Goal: Task Accomplishment & Management: Manage account settings

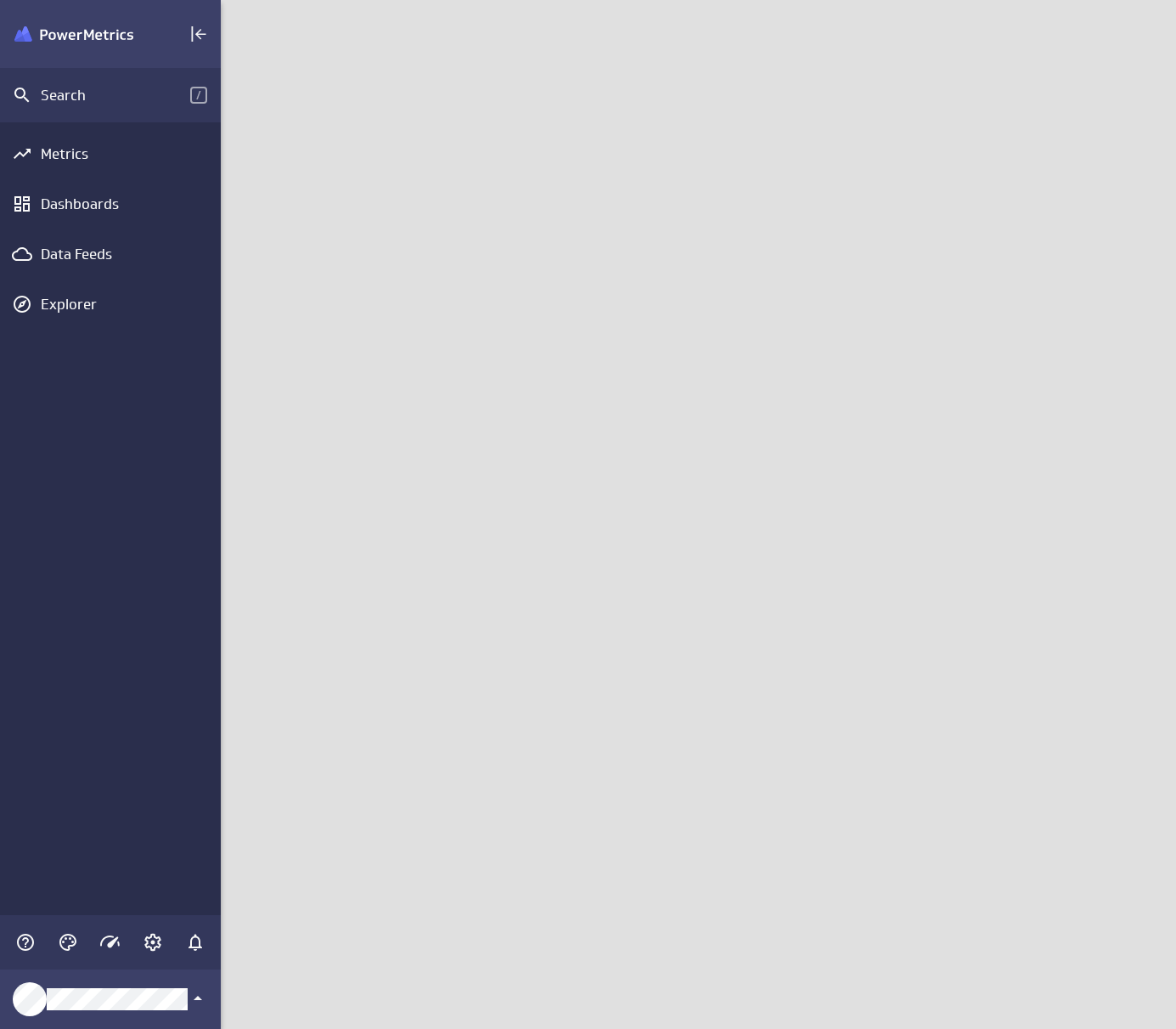
scroll to position [1055, 981]
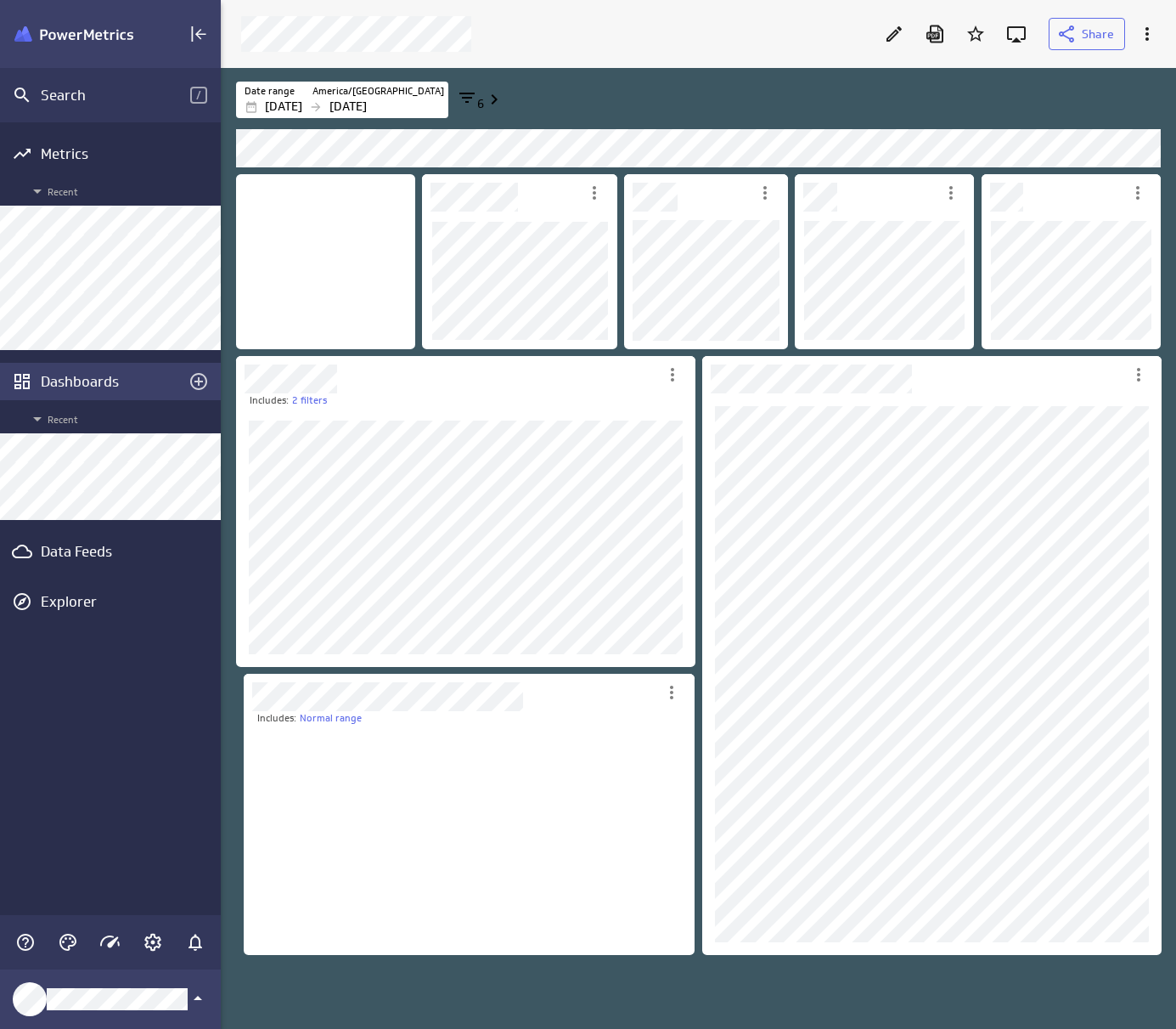
scroll to position [231, 452]
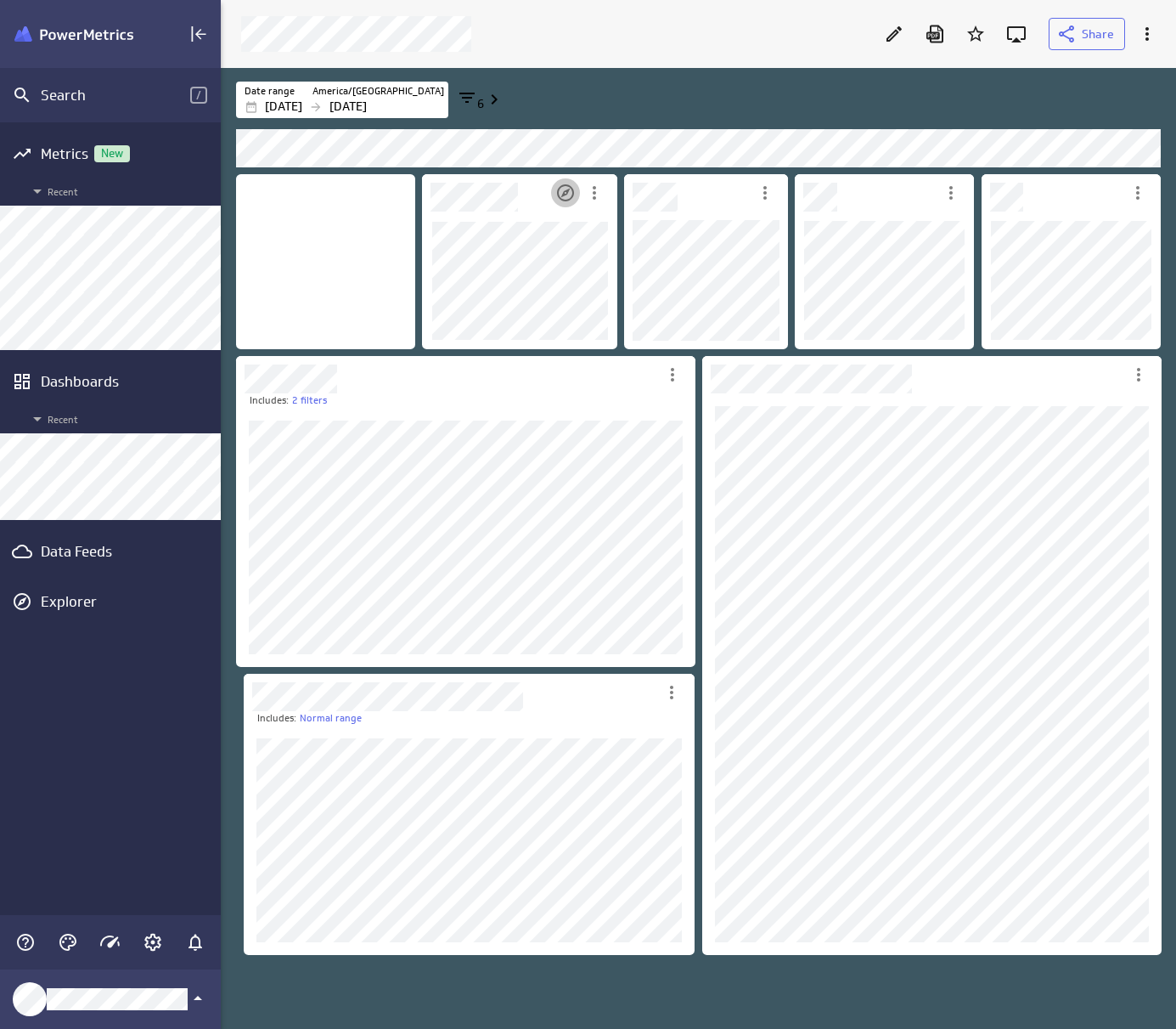
click at [569, 197] on icon "Open in Explorer" at bounding box center [566, 193] width 21 height 21
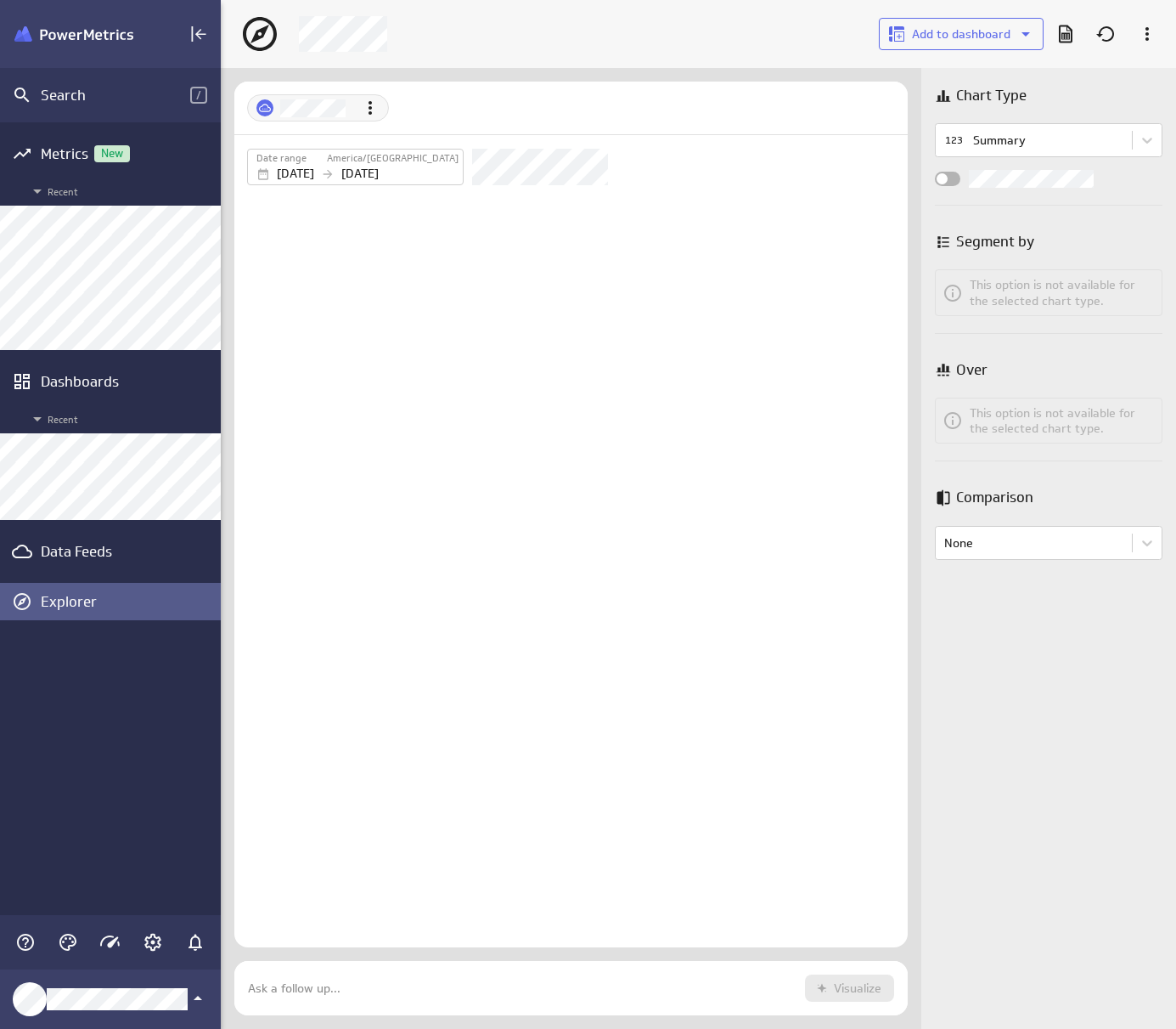
scroll to position [80, 700]
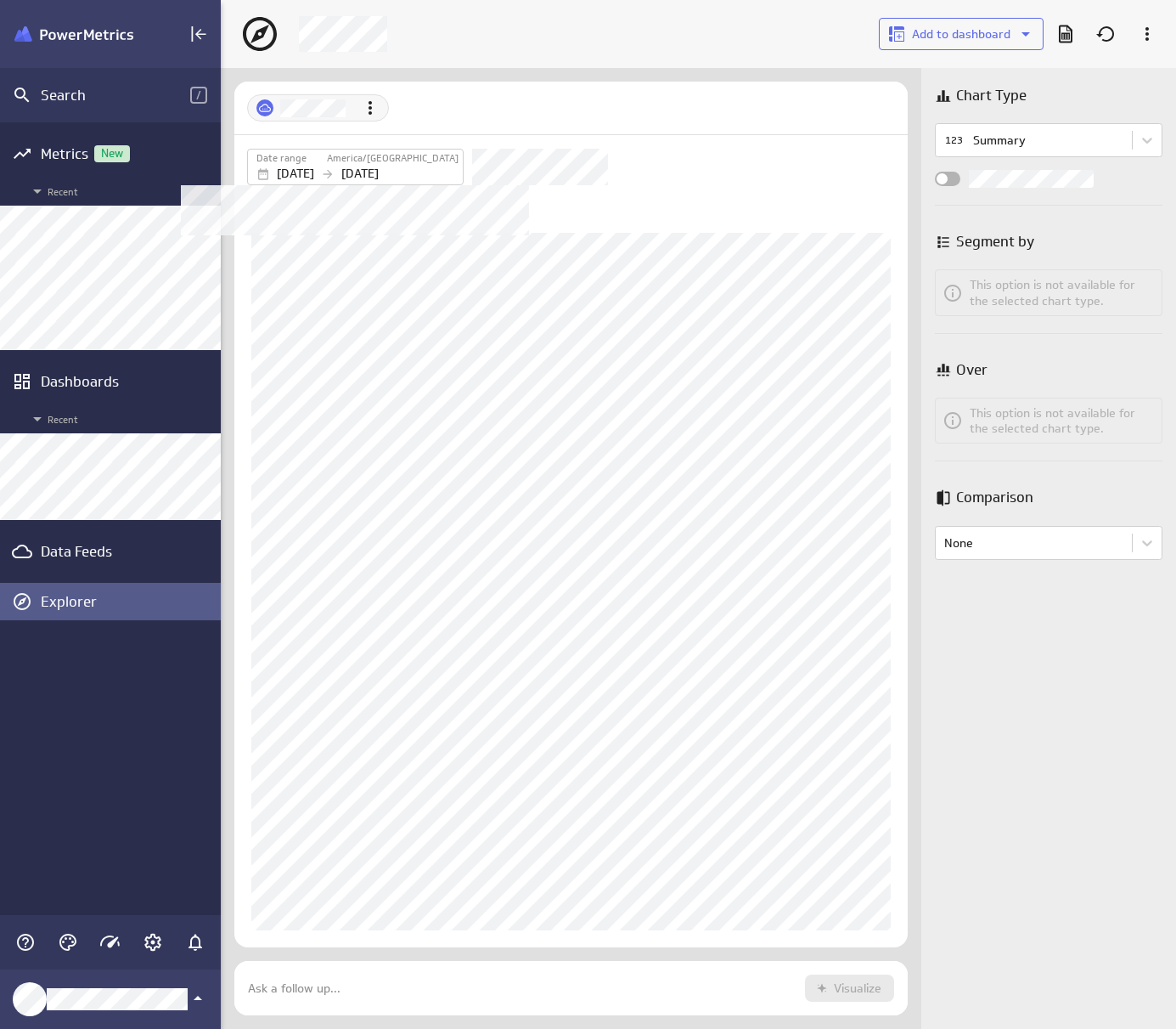
click at [315, 180] on p "[DATE]" at bounding box center [296, 173] width 38 height 18
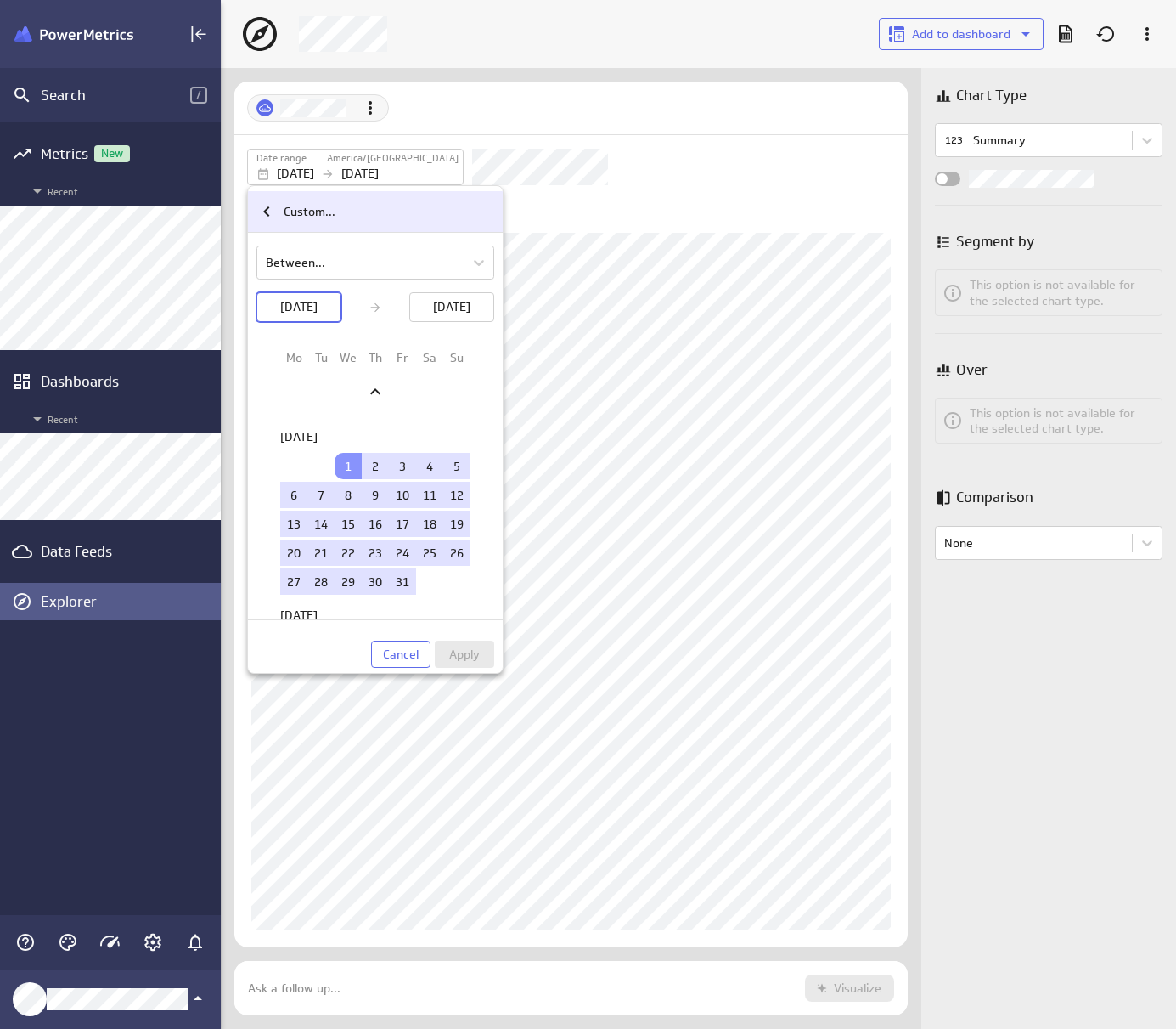
click at [314, 207] on p "Custom..." at bounding box center [309, 212] width 52 height 18
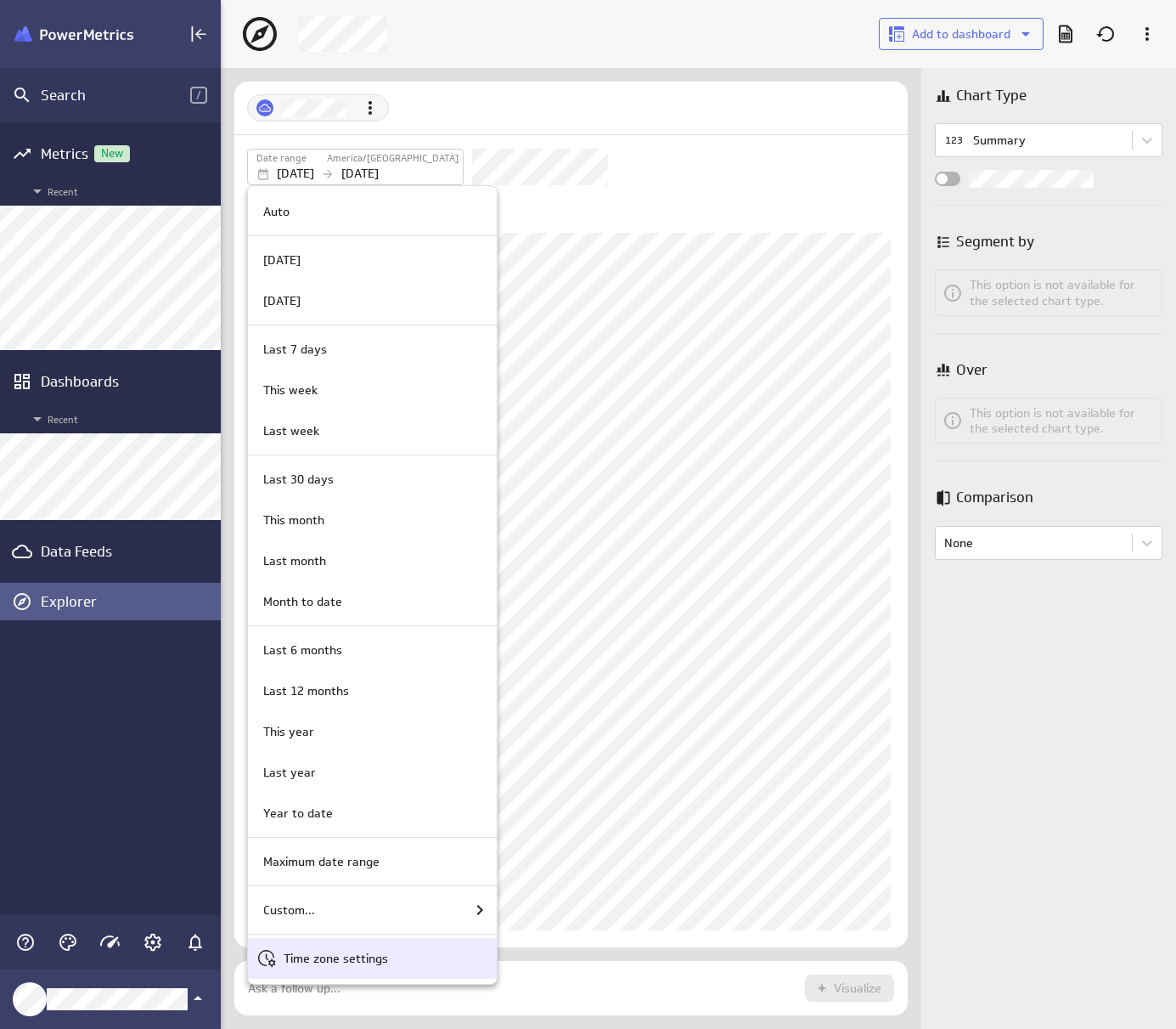
click at [363, 967] on p "Time zone settings" at bounding box center [335, 958] width 105 height 18
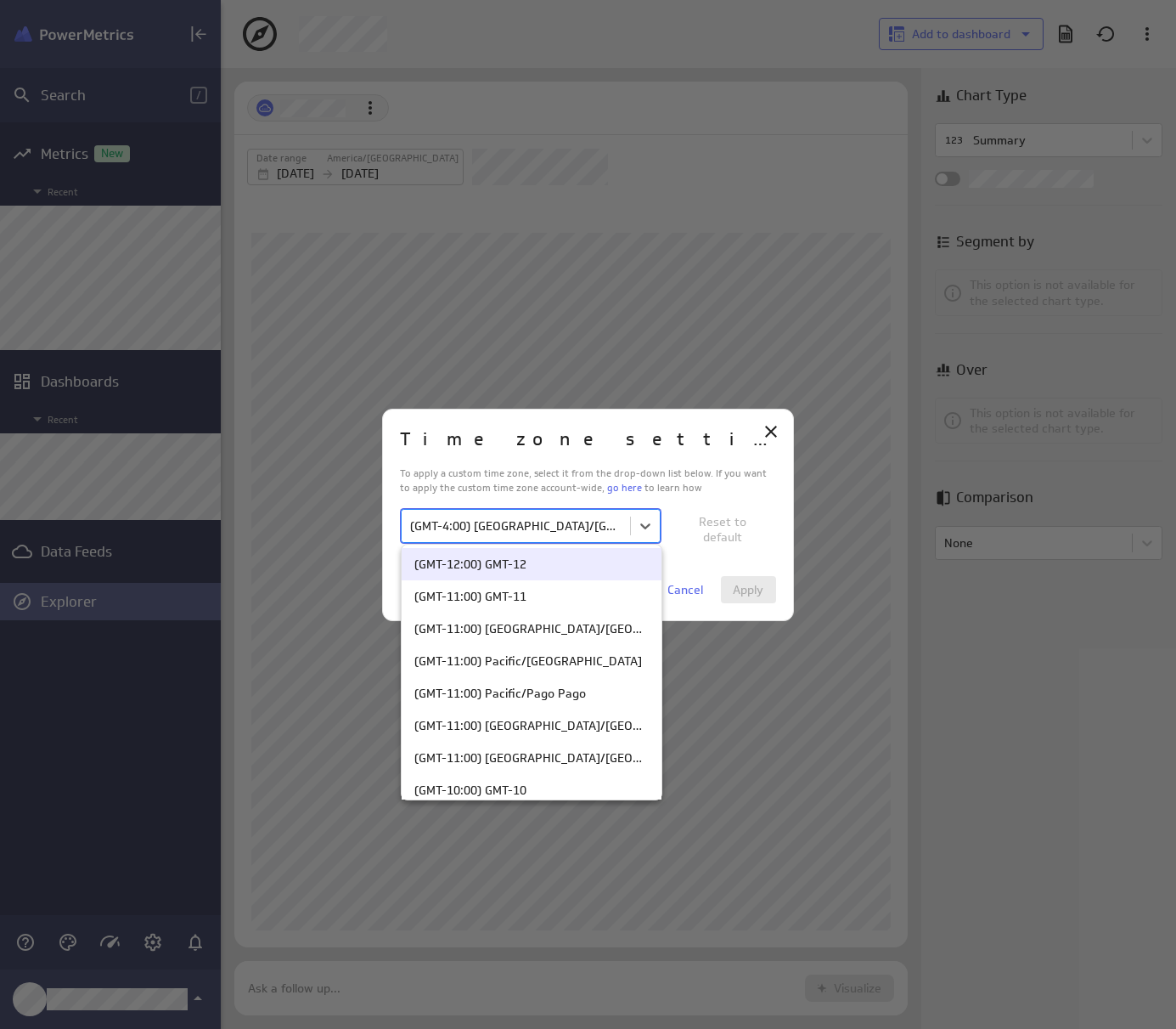
click at [575, 525] on body "Search / Metrics New Recent Dashboards Recent Data Feeds Explorer Add to dashbo…" at bounding box center [588, 514] width 1176 height 1029
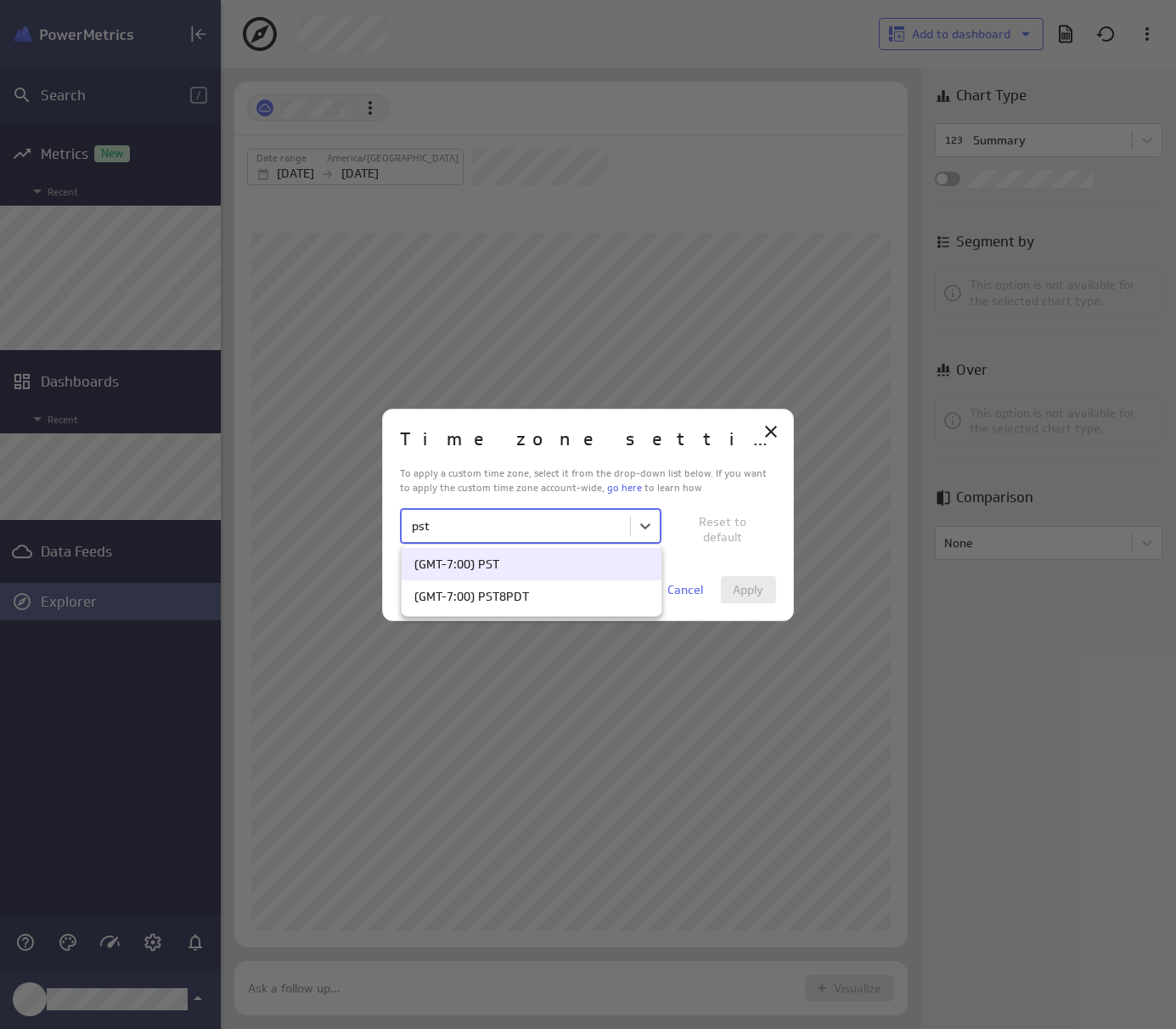
click at [602, 562] on div "(GMT-7:00) PST" at bounding box center [532, 564] width 234 height 15
type input "pst"
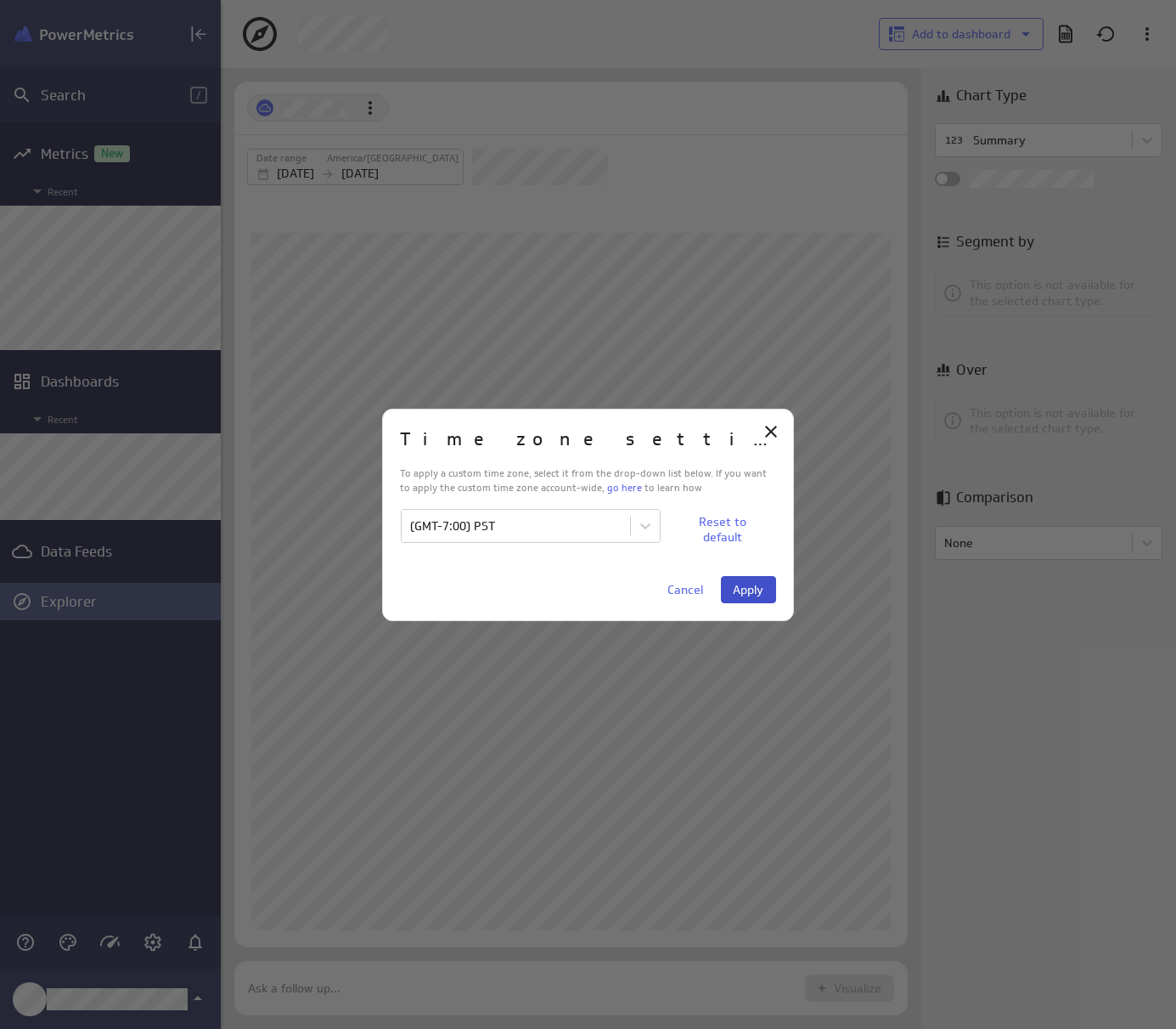
click at [747, 599] on button "Apply" at bounding box center [748, 589] width 55 height 27
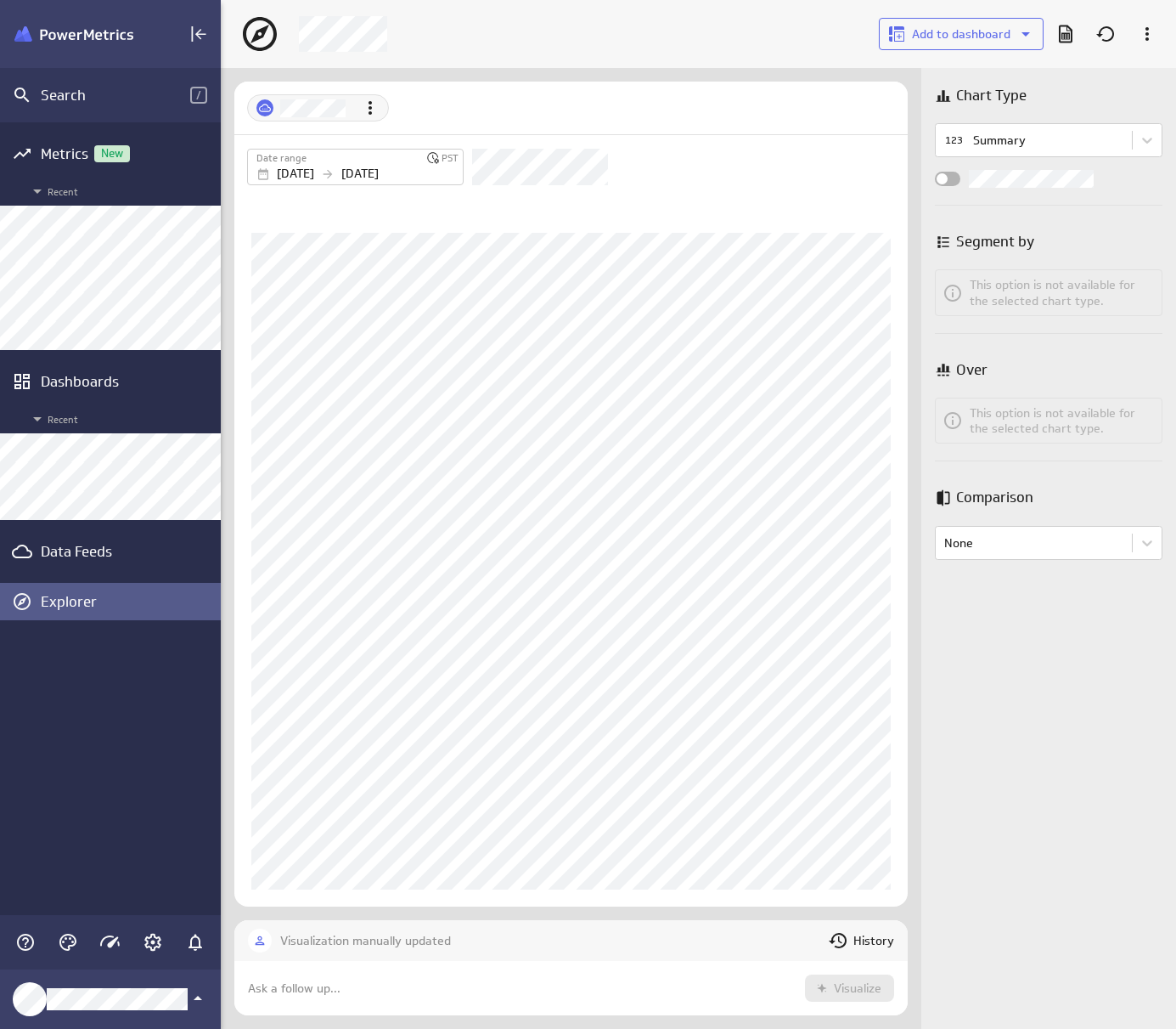
scroll to position [122, 700]
click at [351, 165] on div "[DATE] [DATE]" at bounding box center [357, 173] width 202 height 18
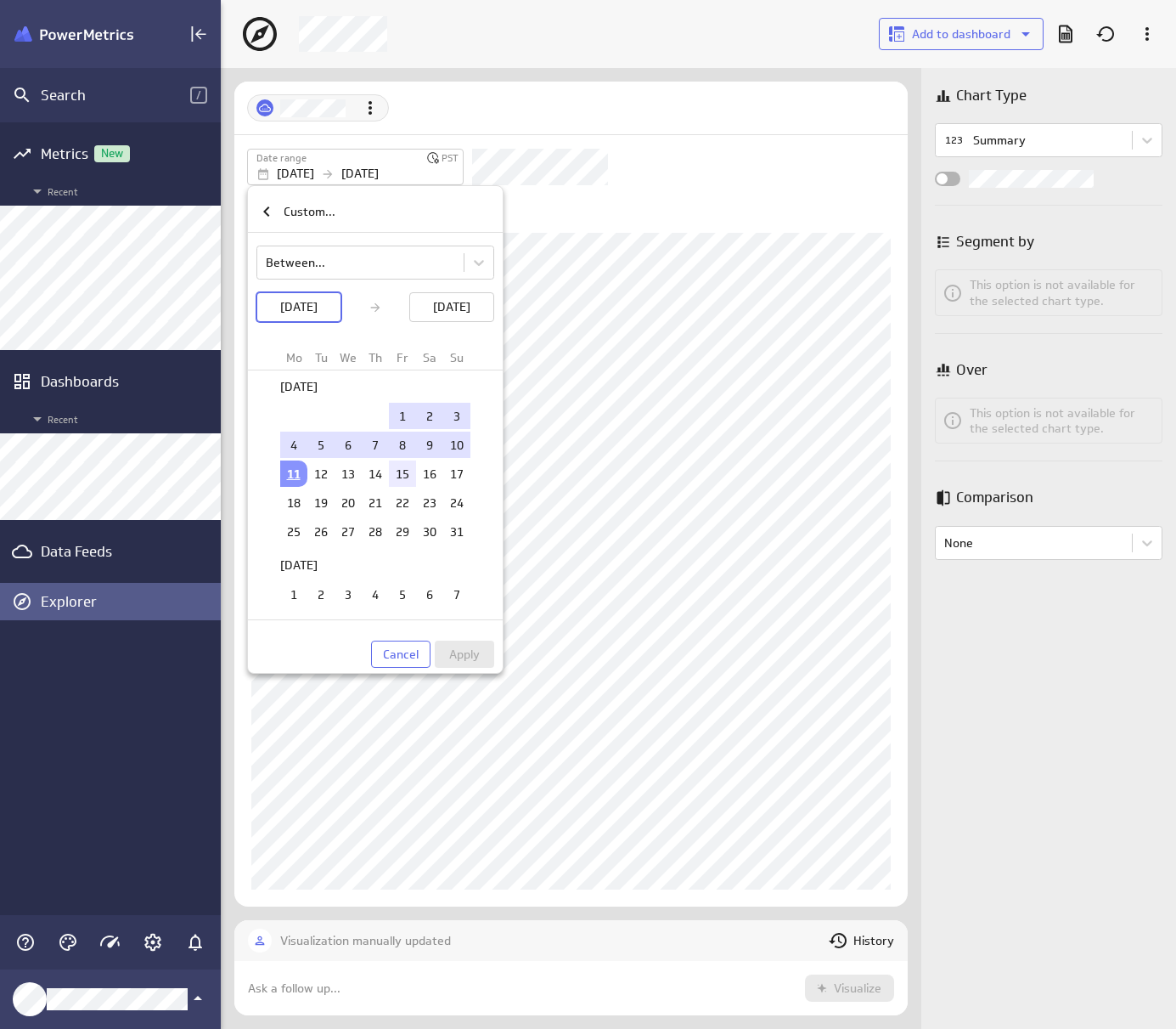
scroll to position [1359, 0]
click at [443, 441] on td "10" at bounding box center [456, 442] width 27 height 26
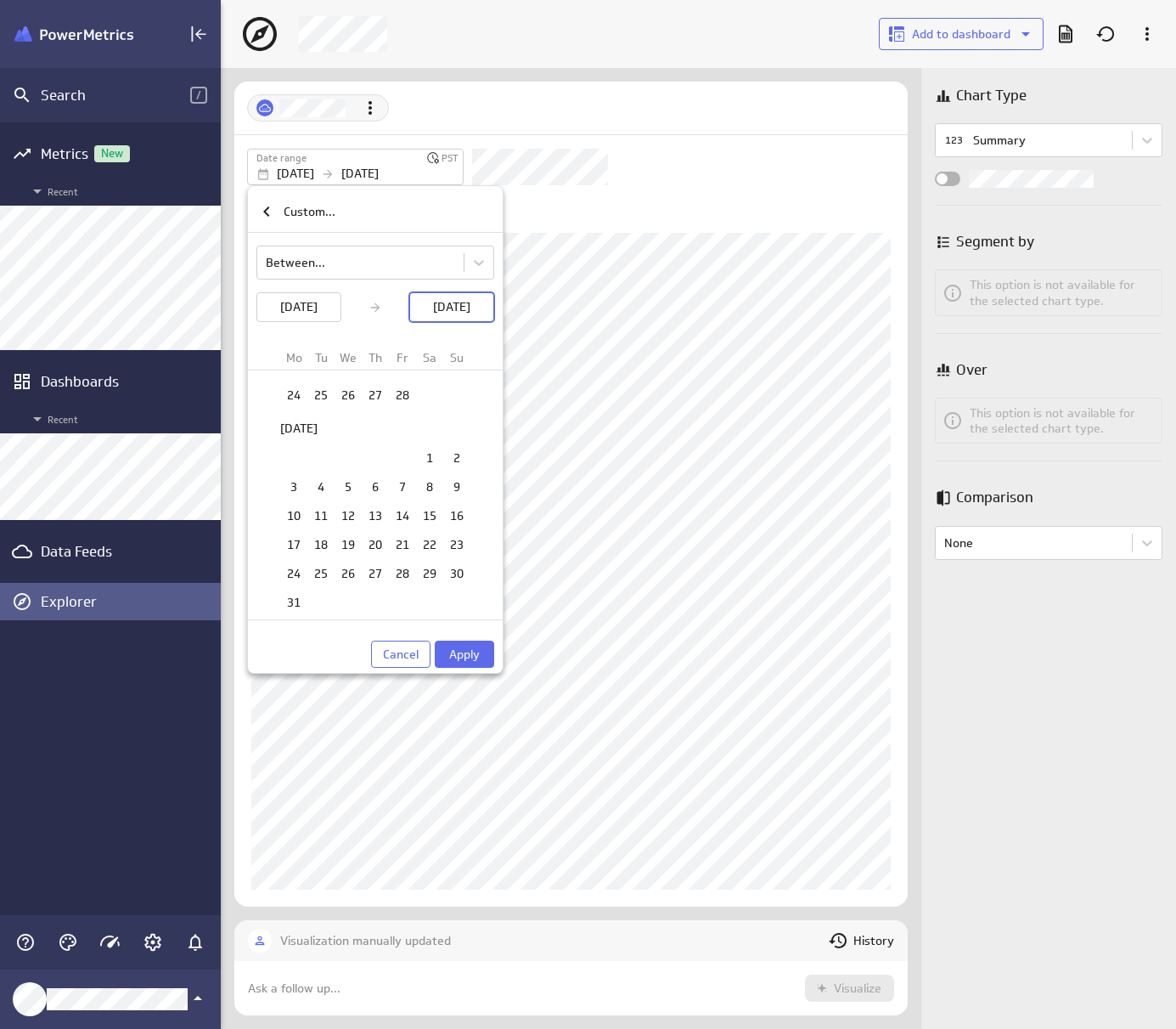
scroll to position [0, 0]
click at [281, 301] on p "[DATE]" at bounding box center [299, 306] width 38 height 18
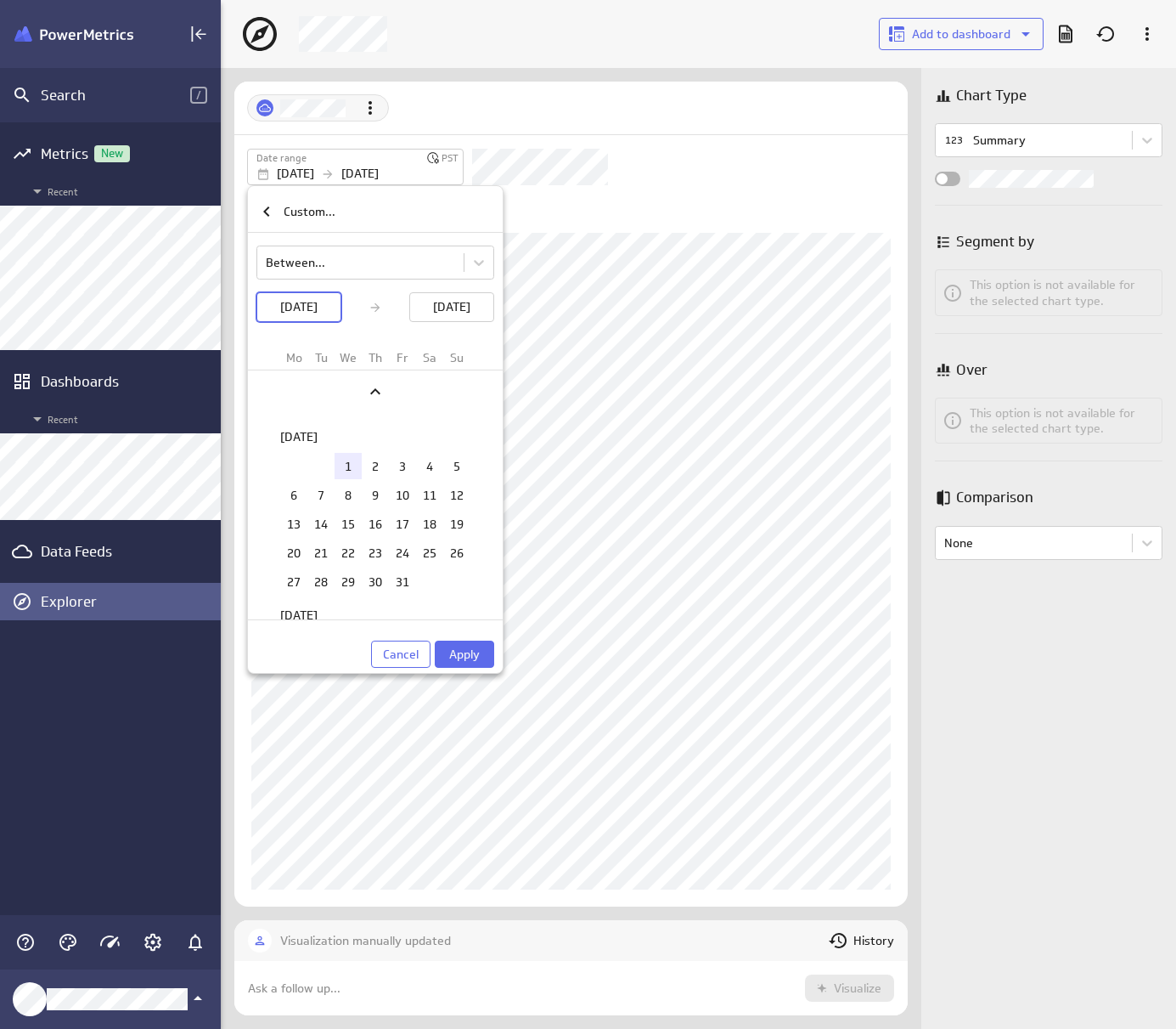
click at [338, 463] on td "1" at bounding box center [348, 466] width 27 height 26
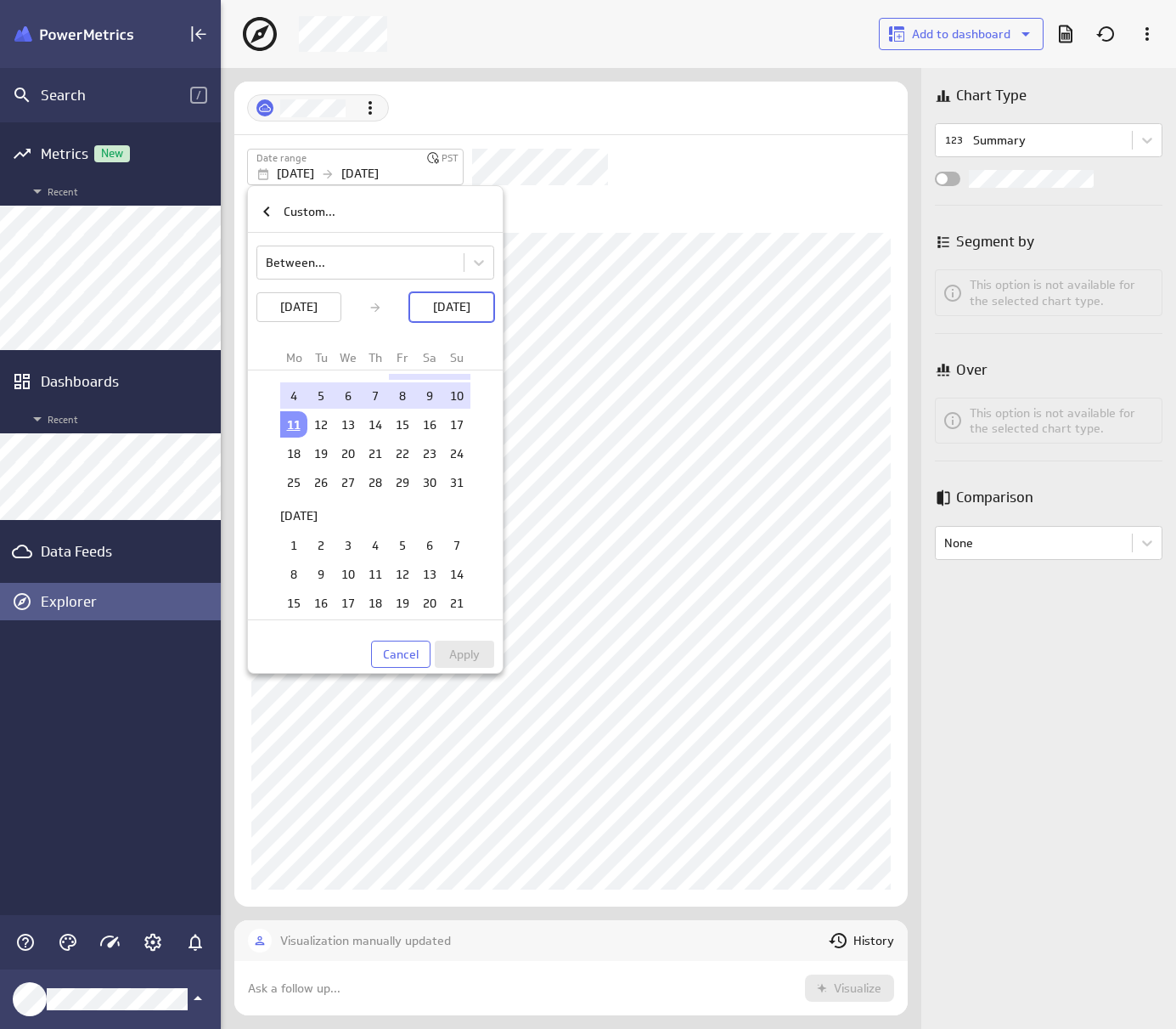
scroll to position [1274, 0]
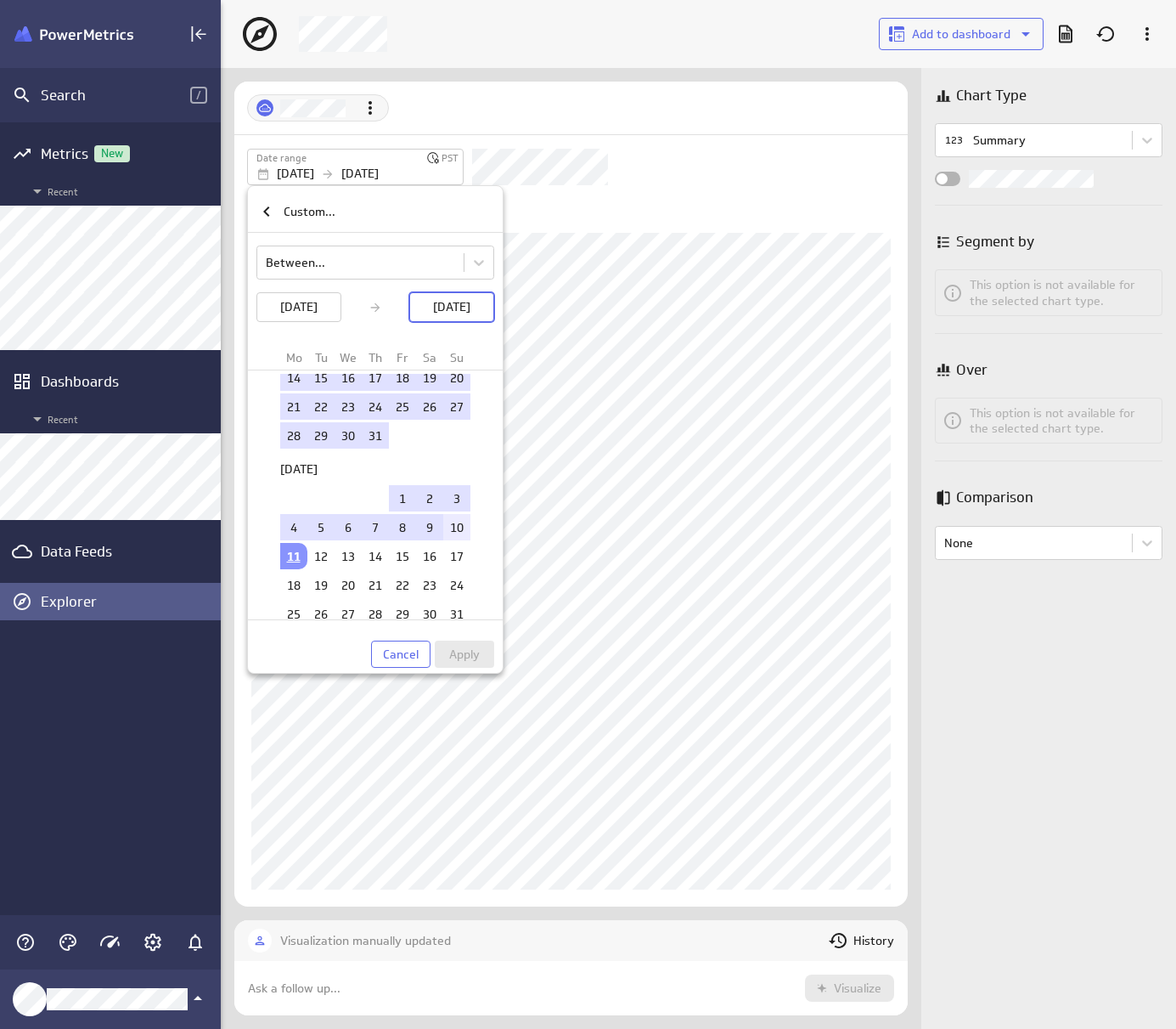
click at [445, 533] on td "10" at bounding box center [456, 527] width 27 height 26
click at [471, 655] on span "Apply" at bounding box center [464, 654] width 30 height 15
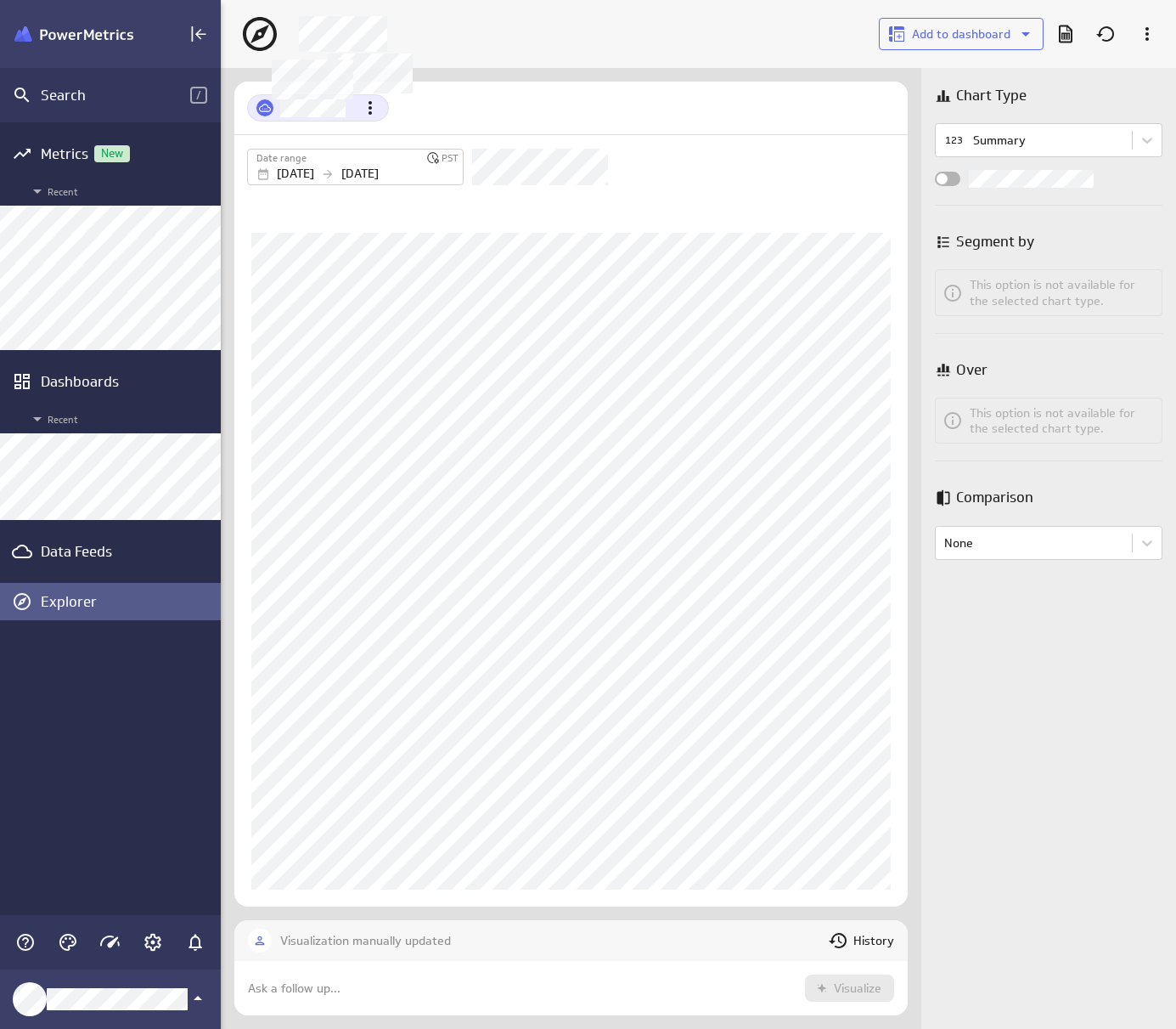
click at [352, 107] on div "Select a different metric" at bounding box center [301, 108] width 108 height 18
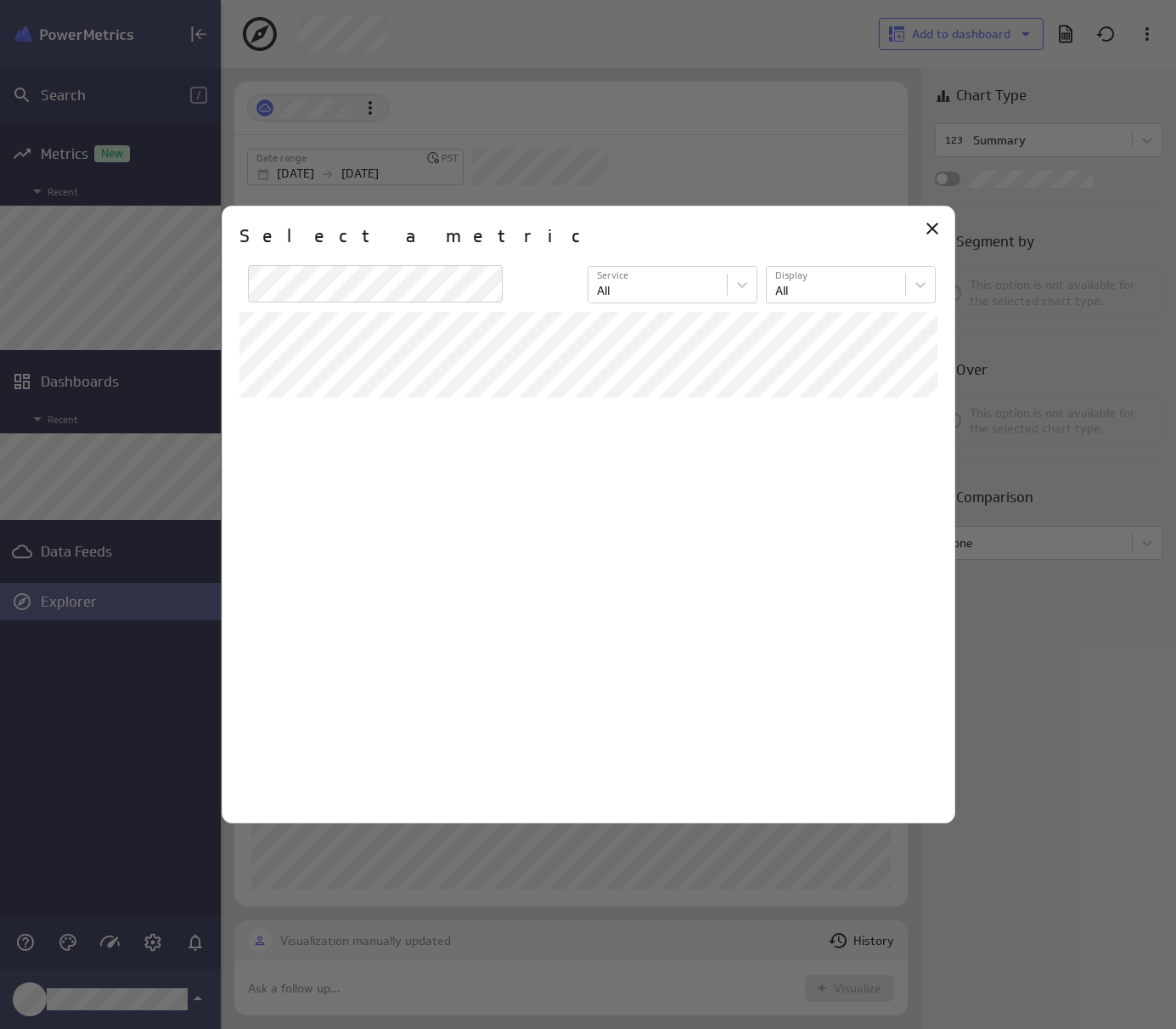
click at [365, 103] on div at bounding box center [588, 514] width 1176 height 1029
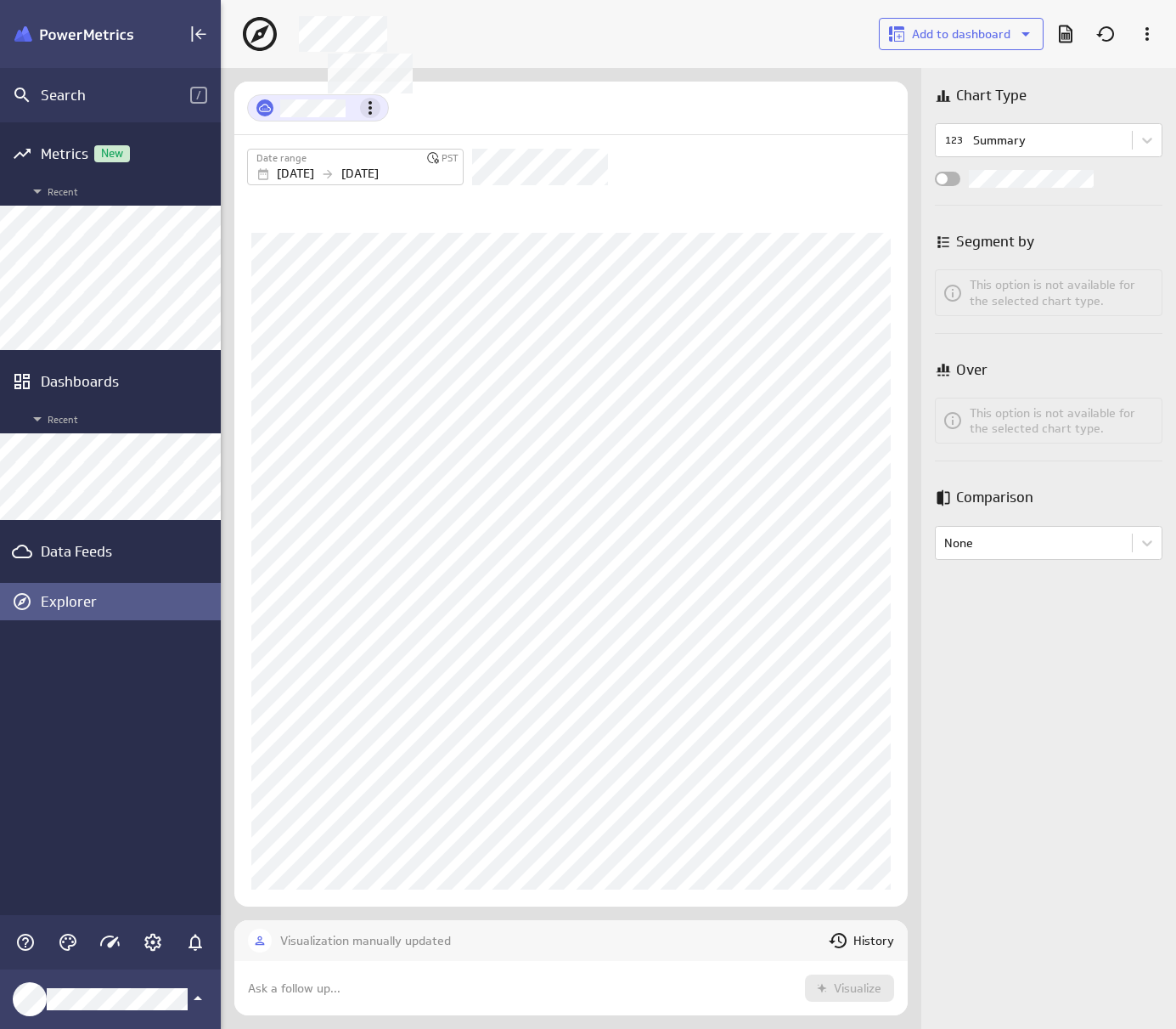
click at [375, 106] on icon "Metric actions" at bounding box center [370, 108] width 21 height 21
click at [463, 277] on div "Impressions" at bounding box center [442, 285] width 170 height 41
click at [514, 205] on div "Open" at bounding box center [442, 190] width 170 height 41
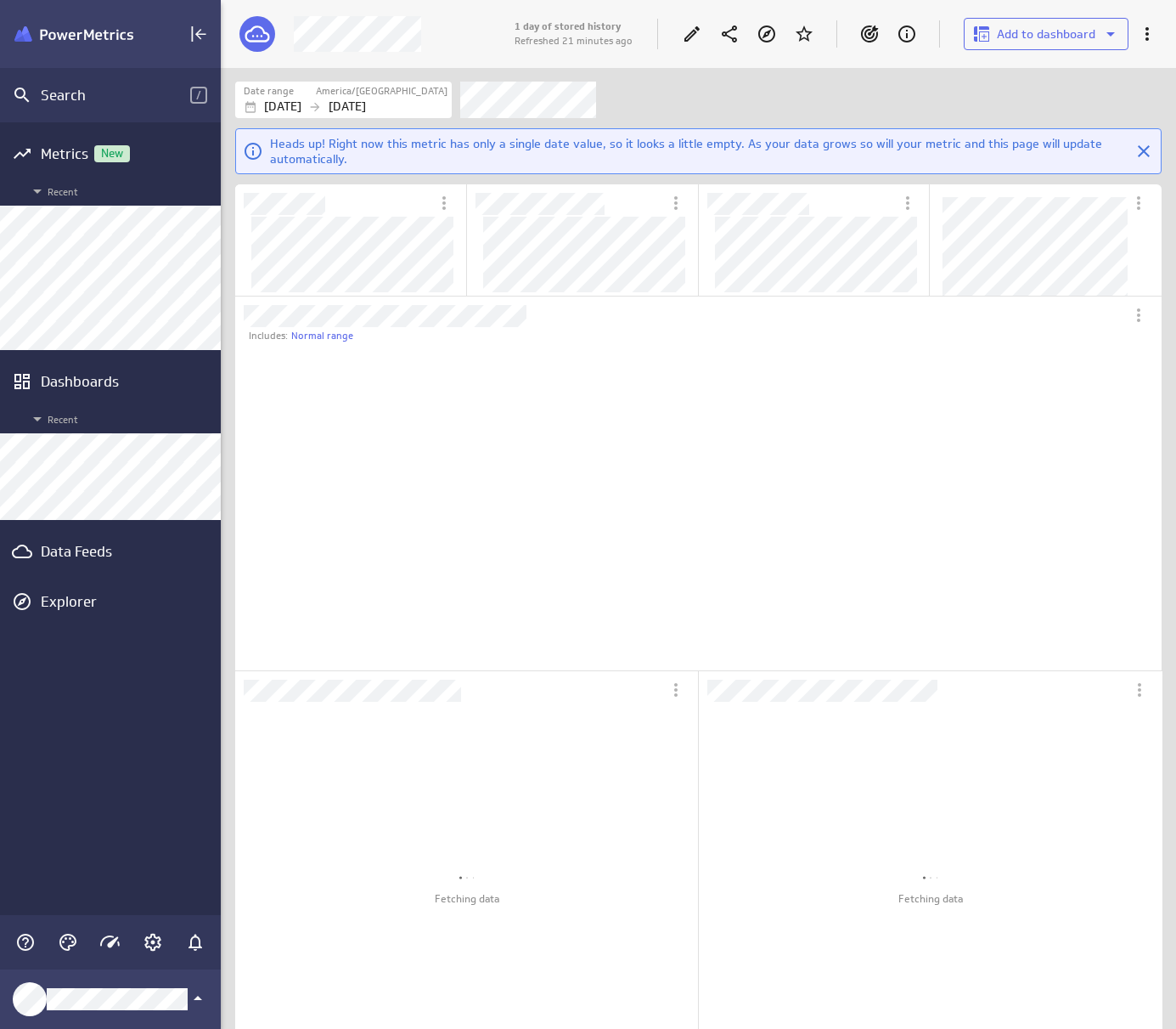
scroll to position [314, 896]
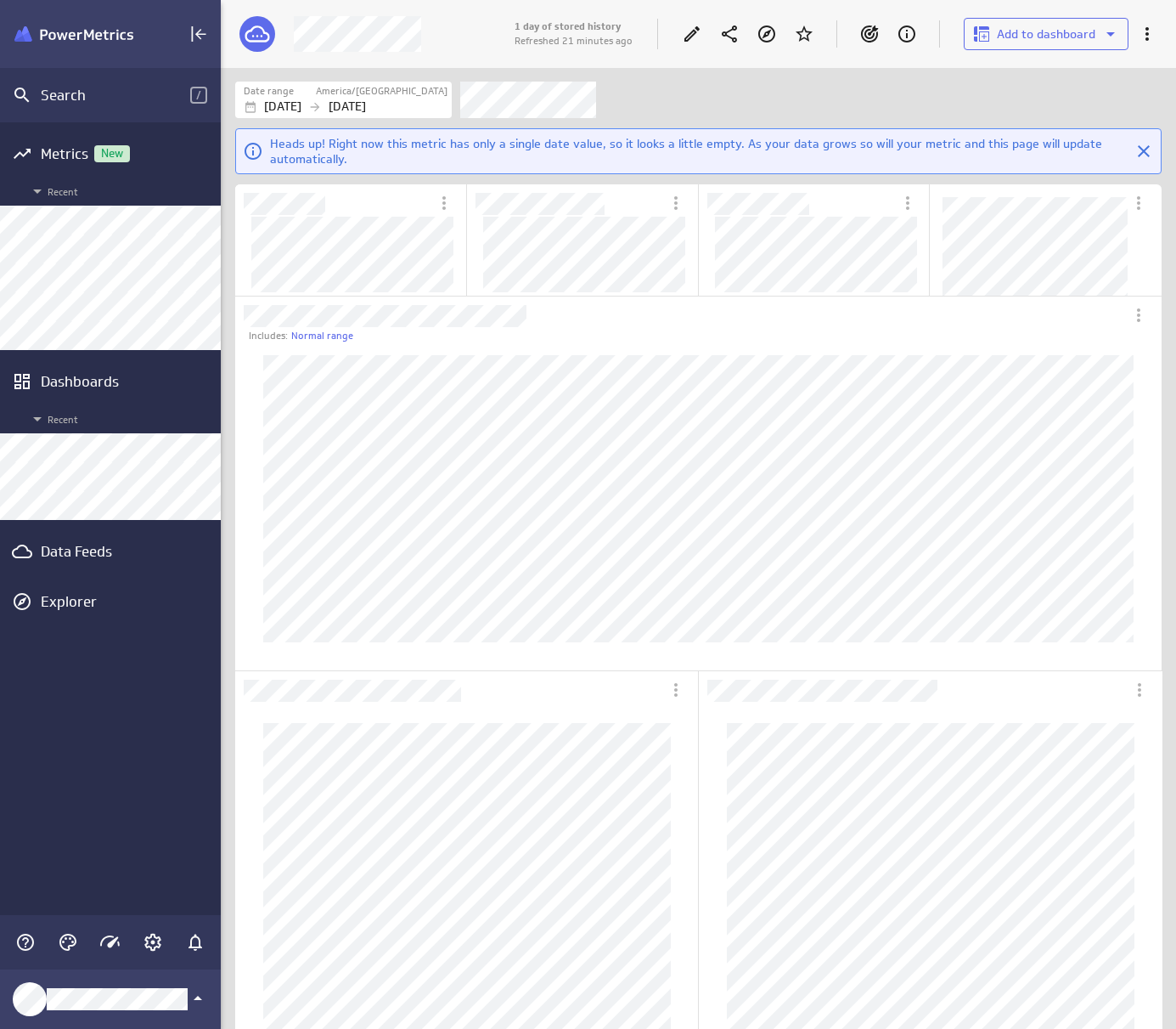
click at [717, 55] on div "1 day of stored history Refreshed 21 minutes ago Add to dashboard" at bounding box center [840, 34] width 655 height 44
click at [708, 52] on div at bounding box center [692, 34] width 38 height 38
click at [708, 29] on div "Add to dashboard" at bounding box center [919, 34] width 492 height 27
click at [699, 26] on icon "Edit" at bounding box center [692, 34] width 21 height 21
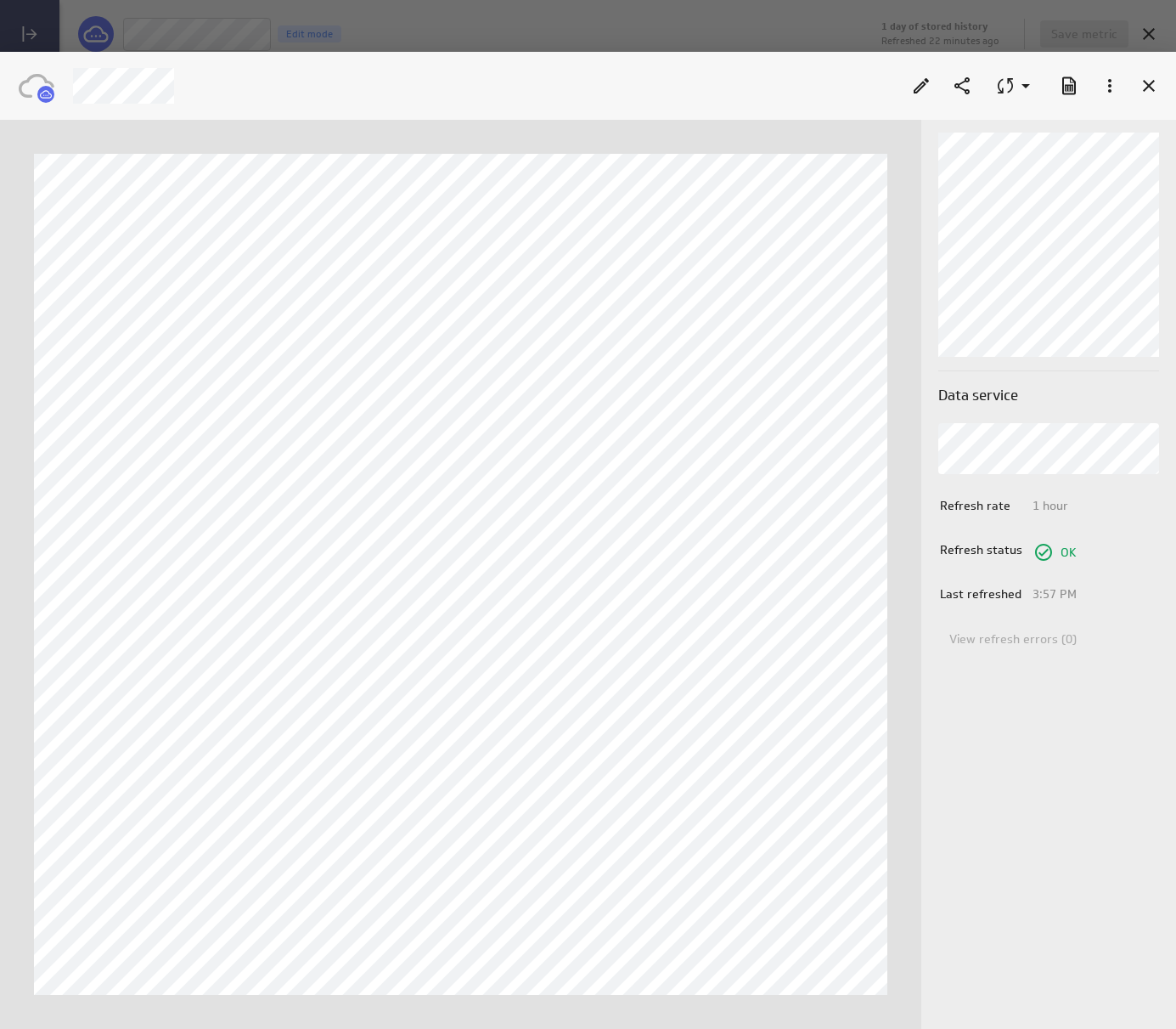
click at [911, 73] on div at bounding box center [921, 86] width 38 height 38
click at [923, 89] on icon "Edit" at bounding box center [921, 86] width 21 height 21
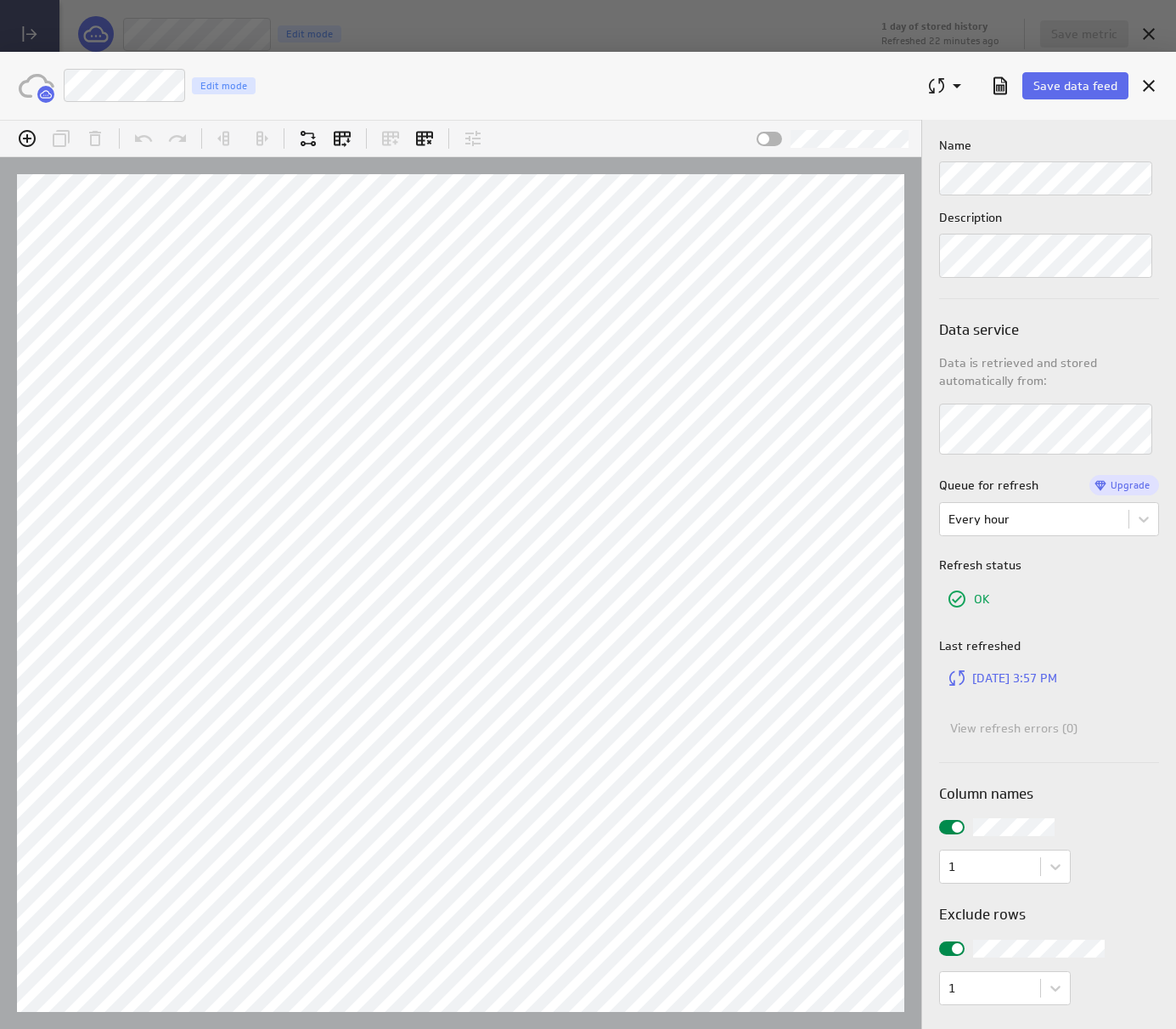
click at [1032, 399] on div at bounding box center [1048, 396] width 220 height 13
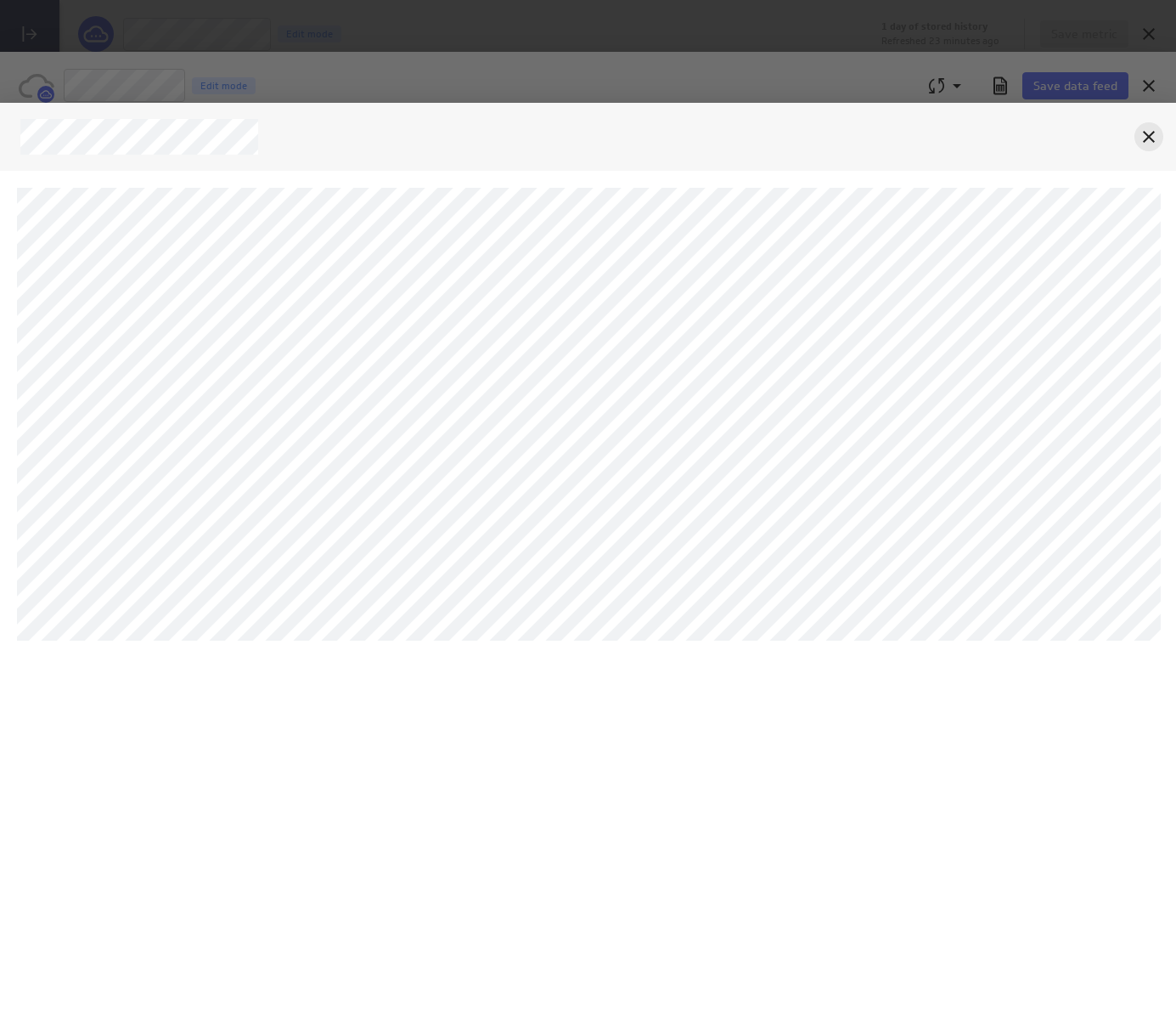
click at [1137, 145] on div "Cancel" at bounding box center [1149, 136] width 29 height 29
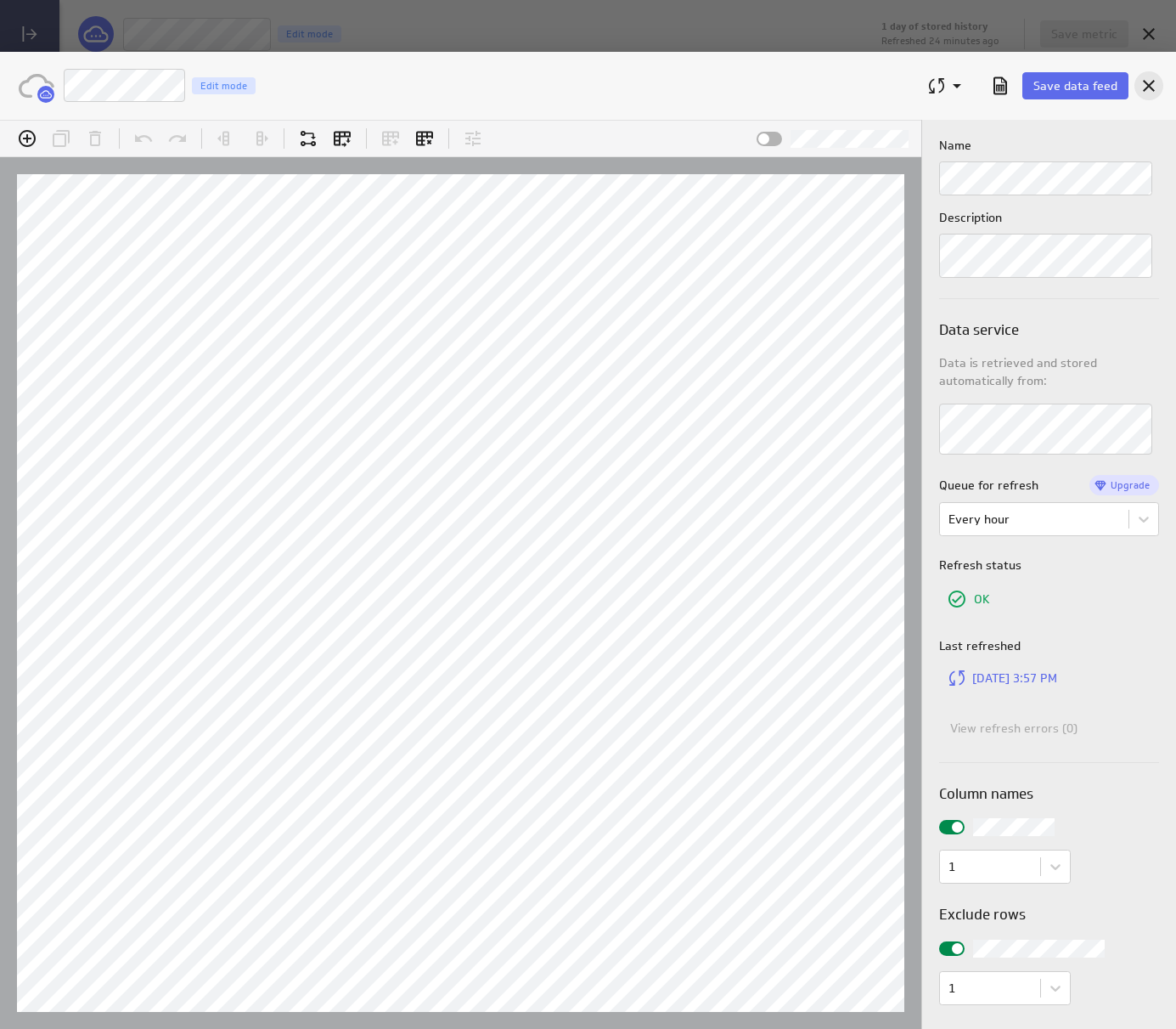
click at [1149, 94] on icon "Cancel" at bounding box center [1149, 86] width 21 height 21
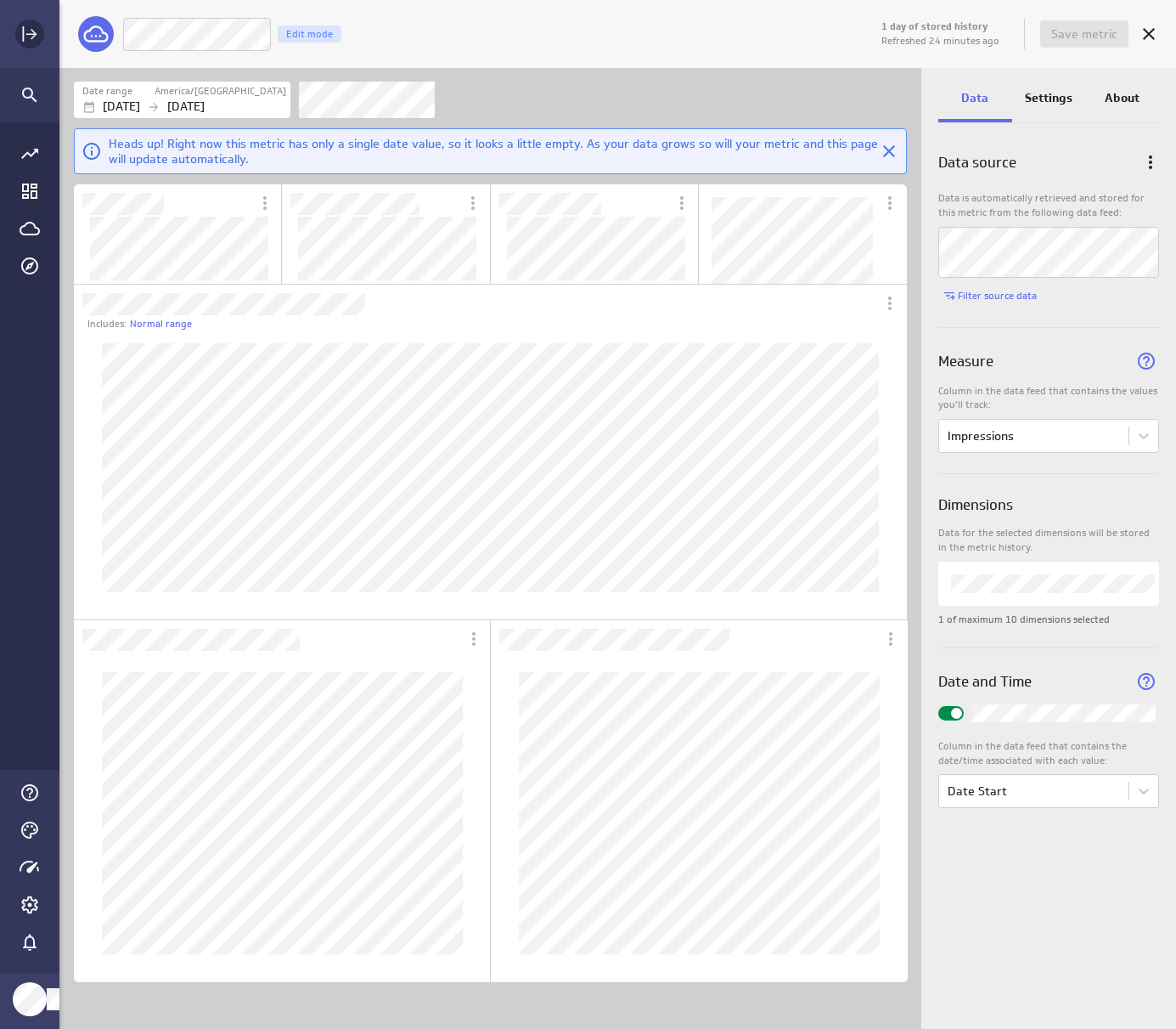
drag, startPoint x: 10, startPoint y: 12, endPoint x: 38, endPoint y: 42, distance: 41.0
click at [17, 15] on div "Main Menu" at bounding box center [29, 34] width 60 height 68
click at [38, 42] on icon "Expand" at bounding box center [30, 34] width 21 height 21
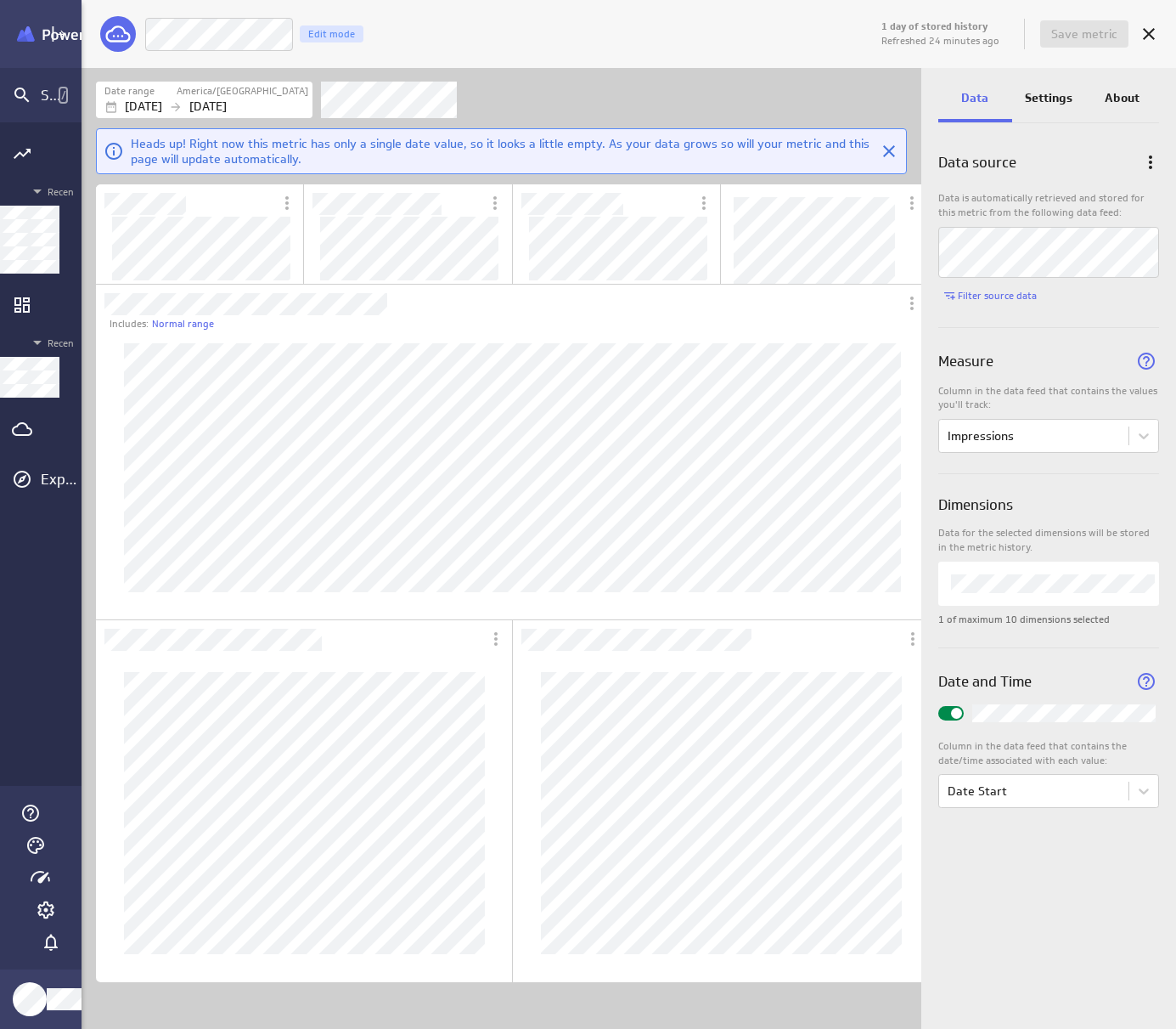
scroll to position [9, 9]
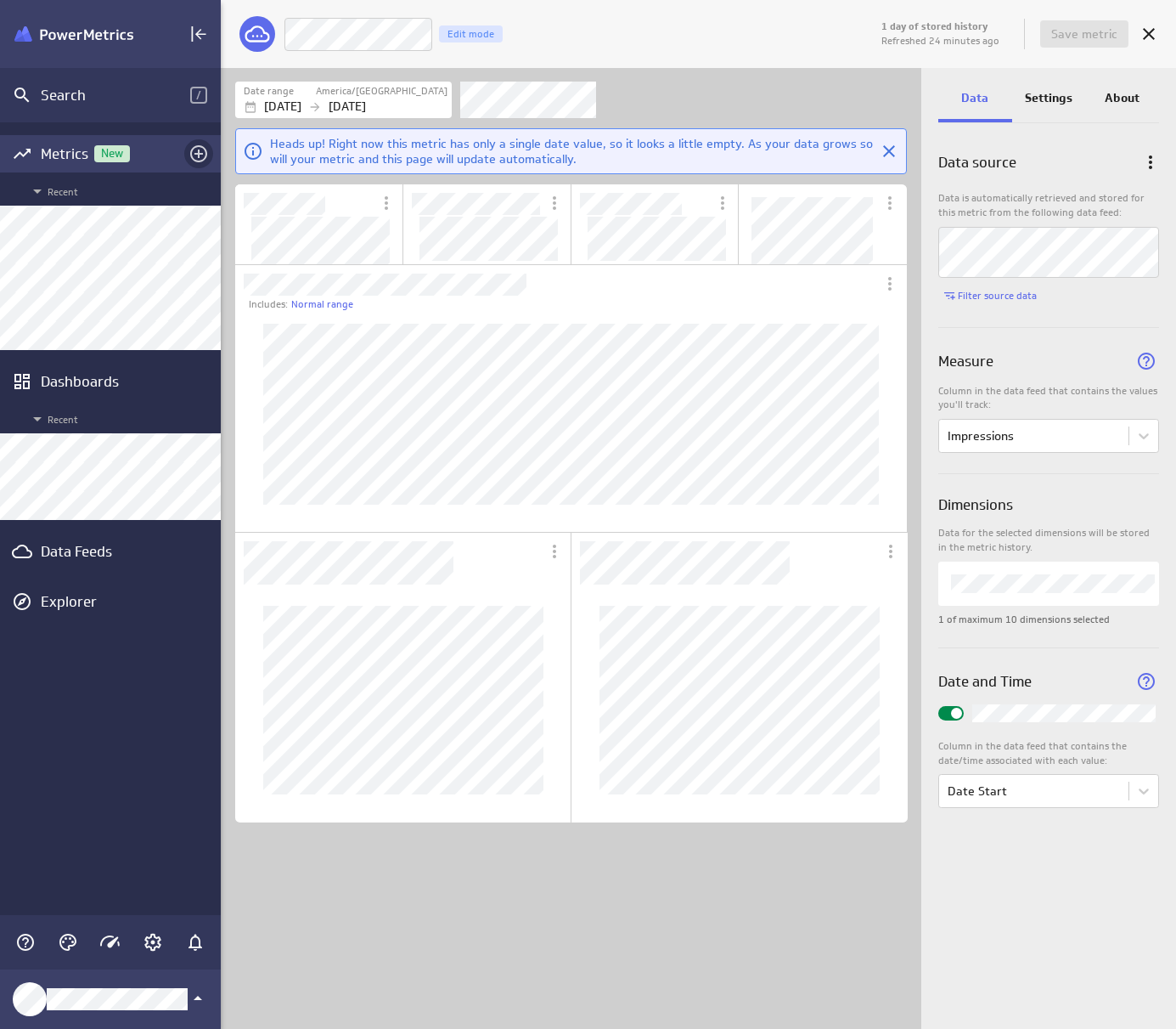
click at [192, 159] on icon "Add metrics" at bounding box center [199, 154] width 21 height 21
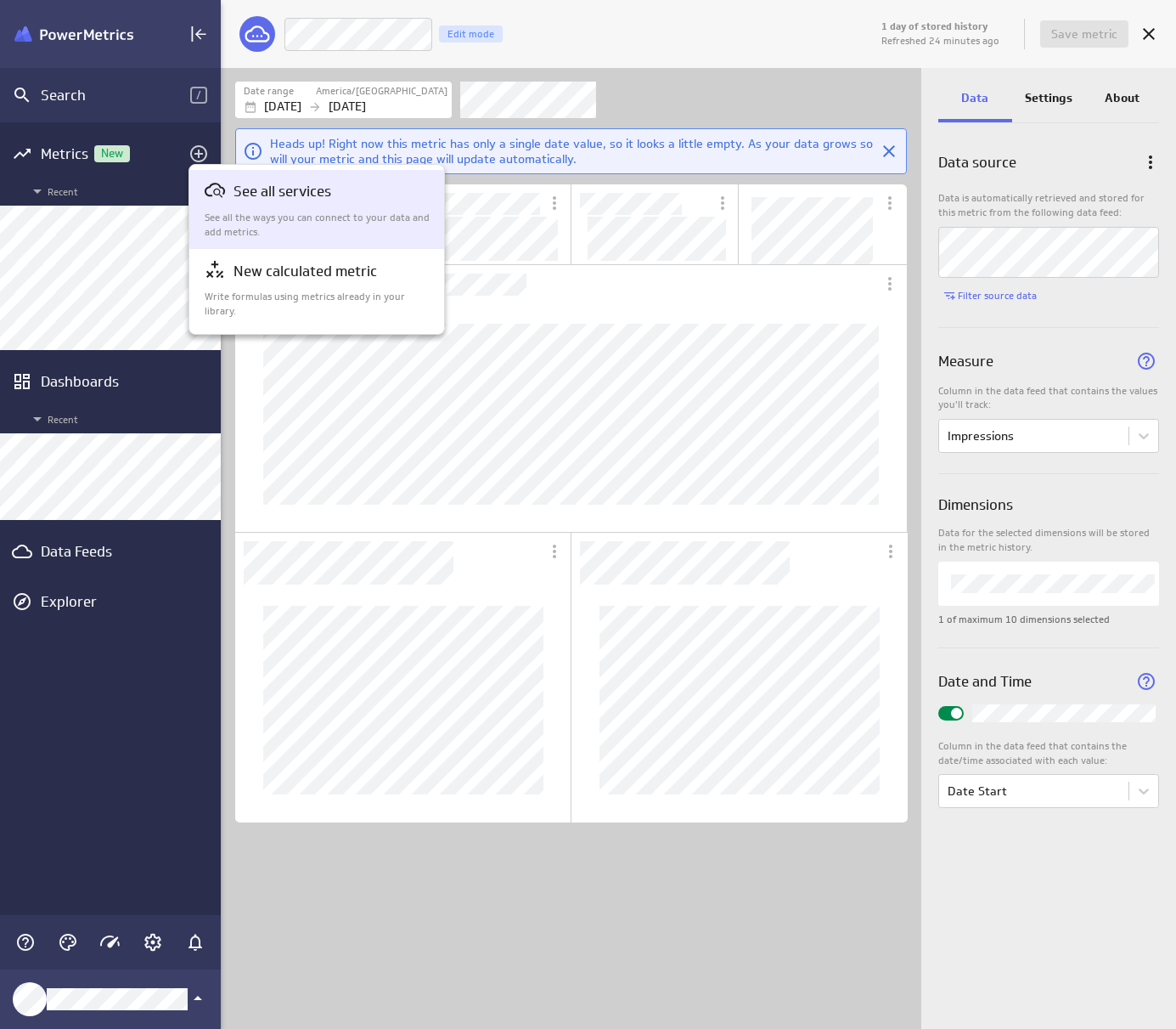
click at [262, 211] on p "See all the ways you can connect to your data and add metrics." at bounding box center [317, 225] width 226 height 29
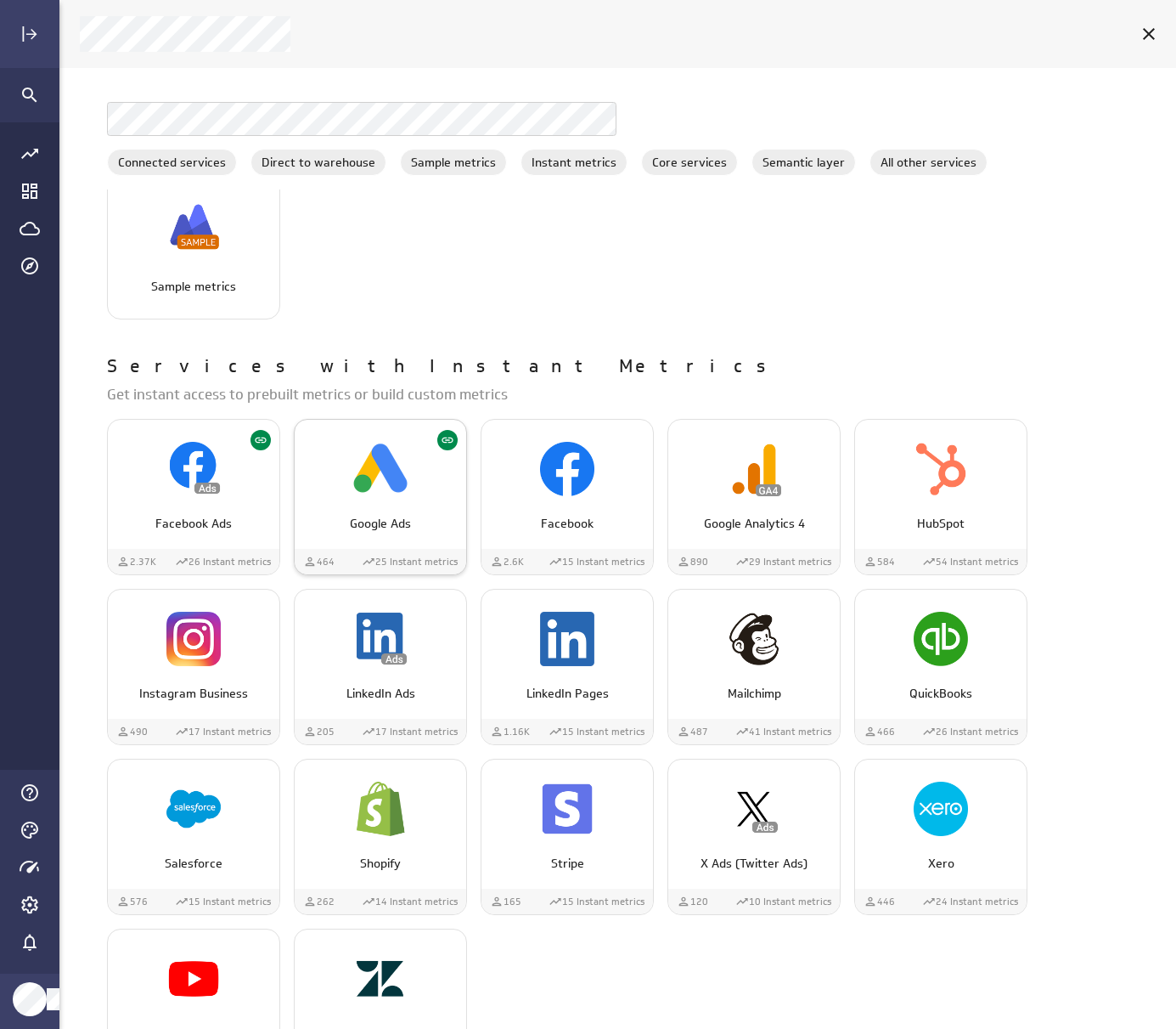
scroll to position [594, 0]
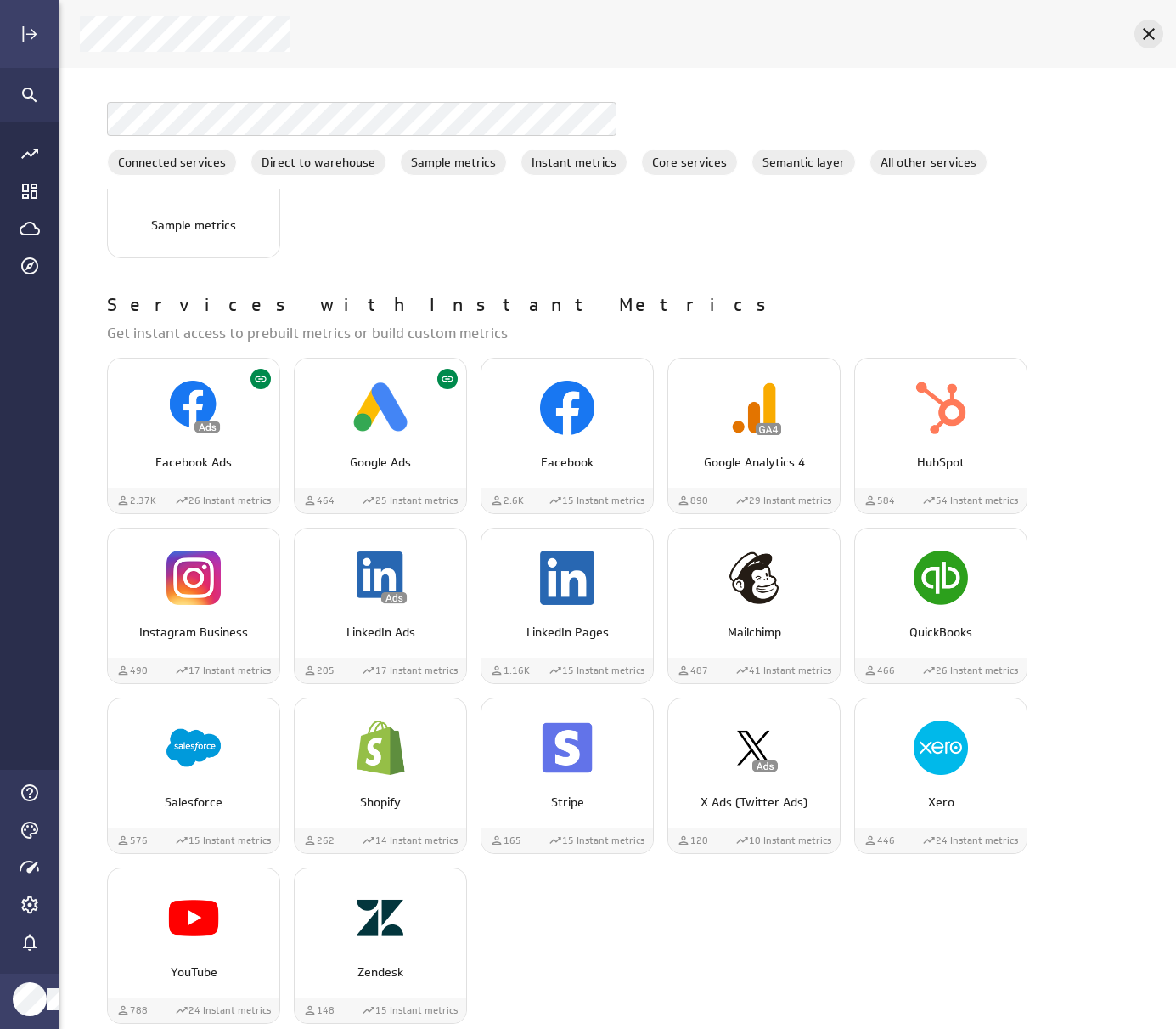
click at [1153, 38] on icon "Cancel" at bounding box center [1149, 34] width 12 height 12
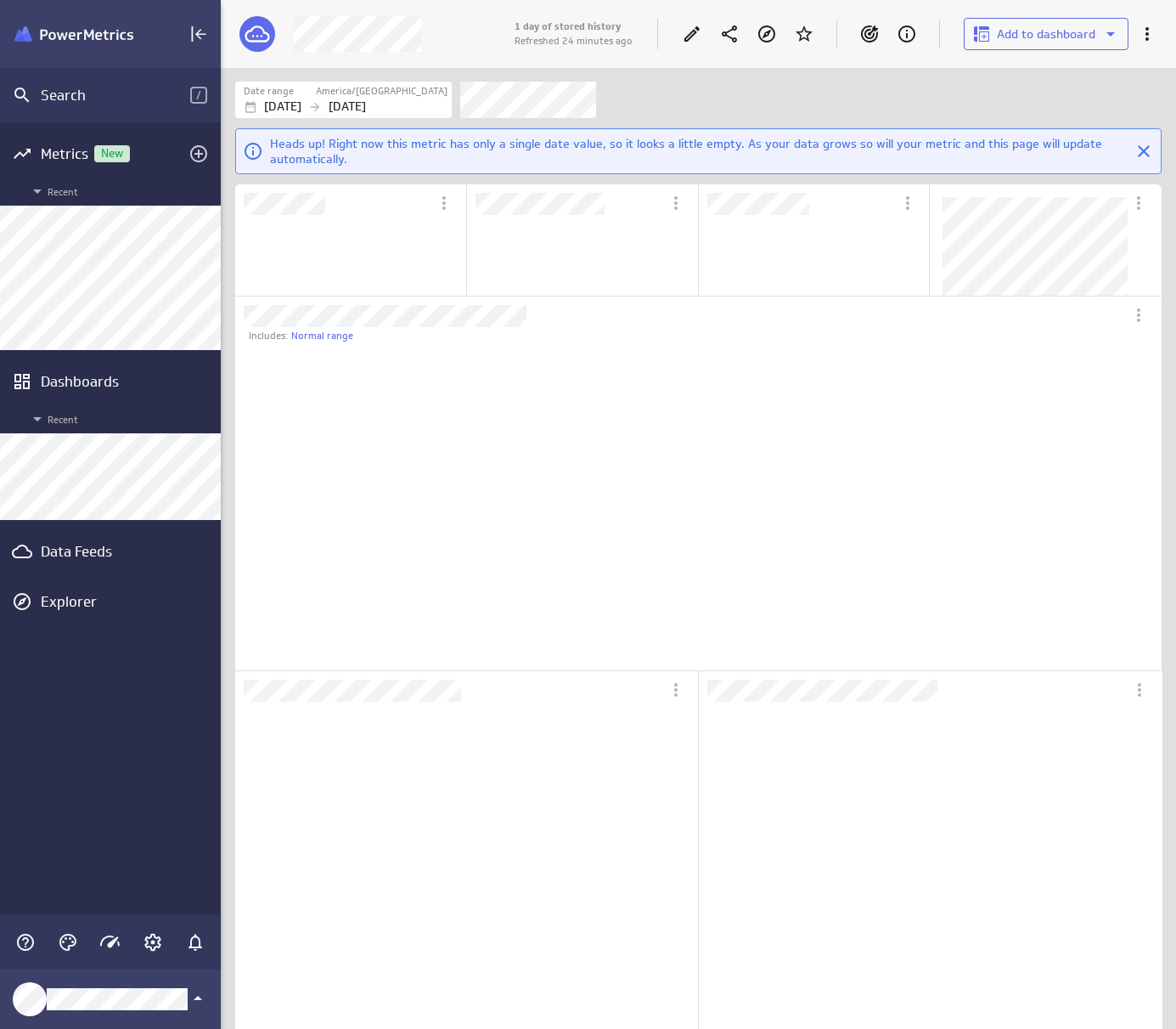
scroll to position [103, 229]
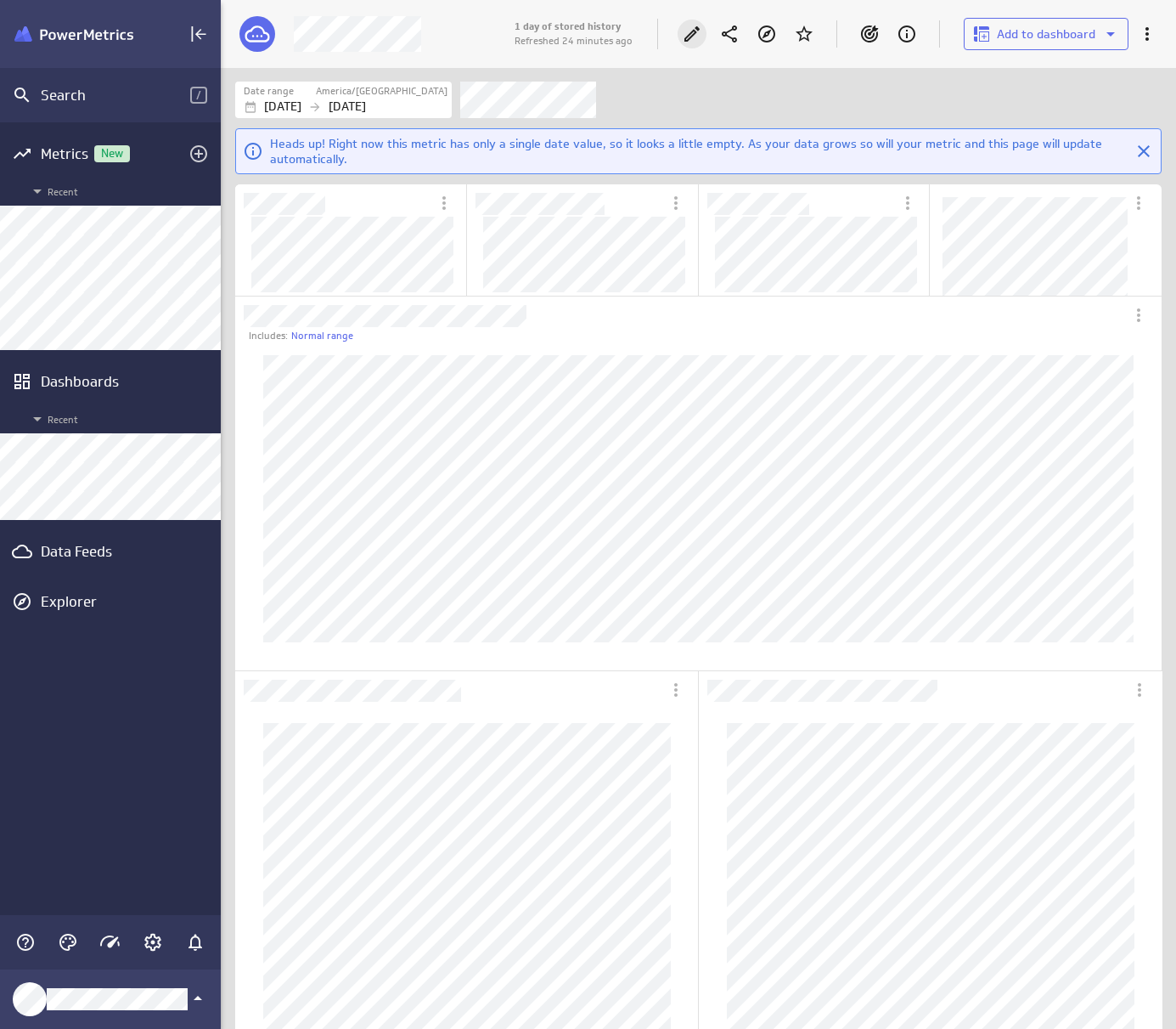
click at [700, 23] on div "Edit" at bounding box center [691, 34] width 29 height 29
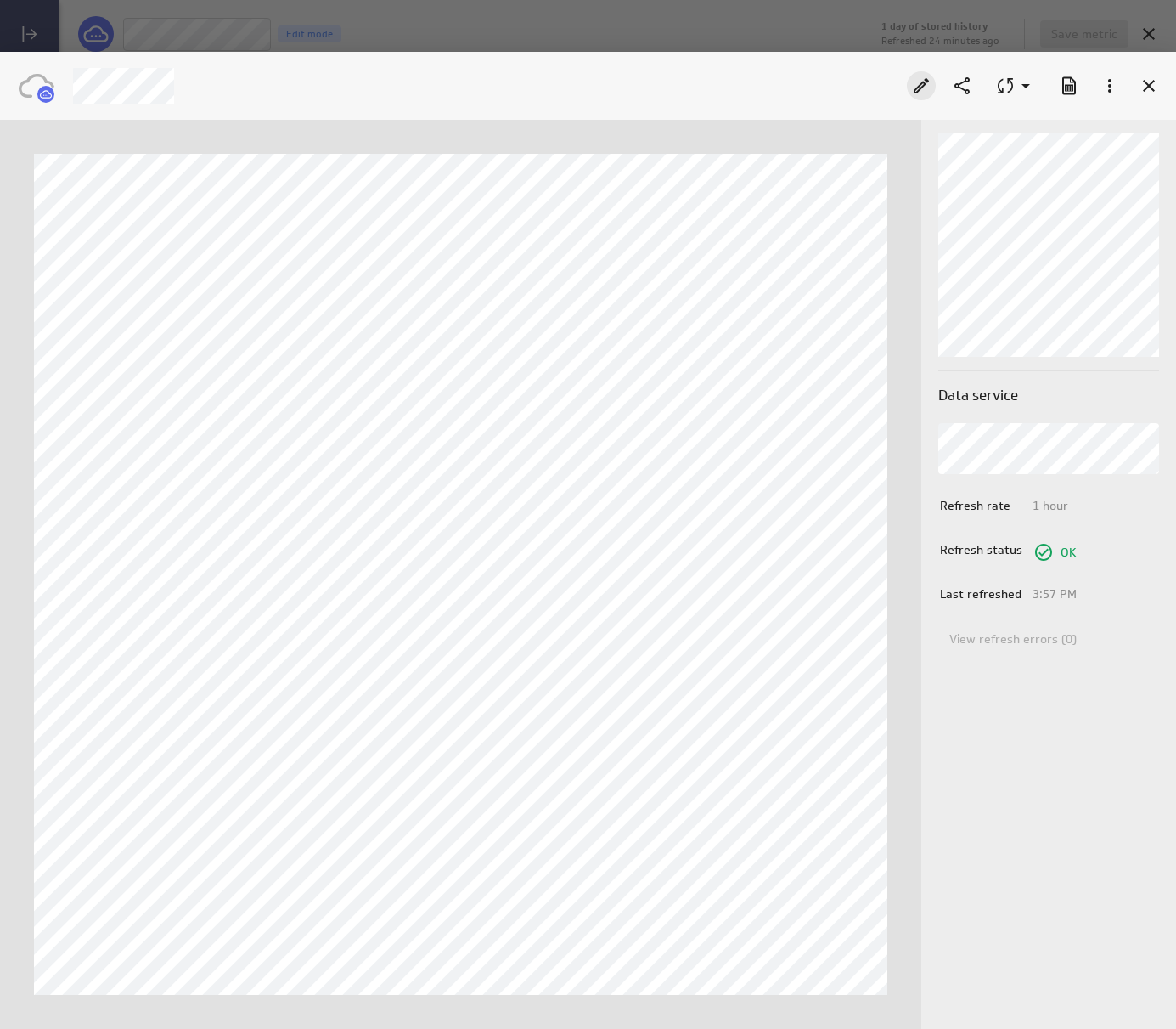
click at [926, 77] on icon "Edit" at bounding box center [921, 86] width 21 height 21
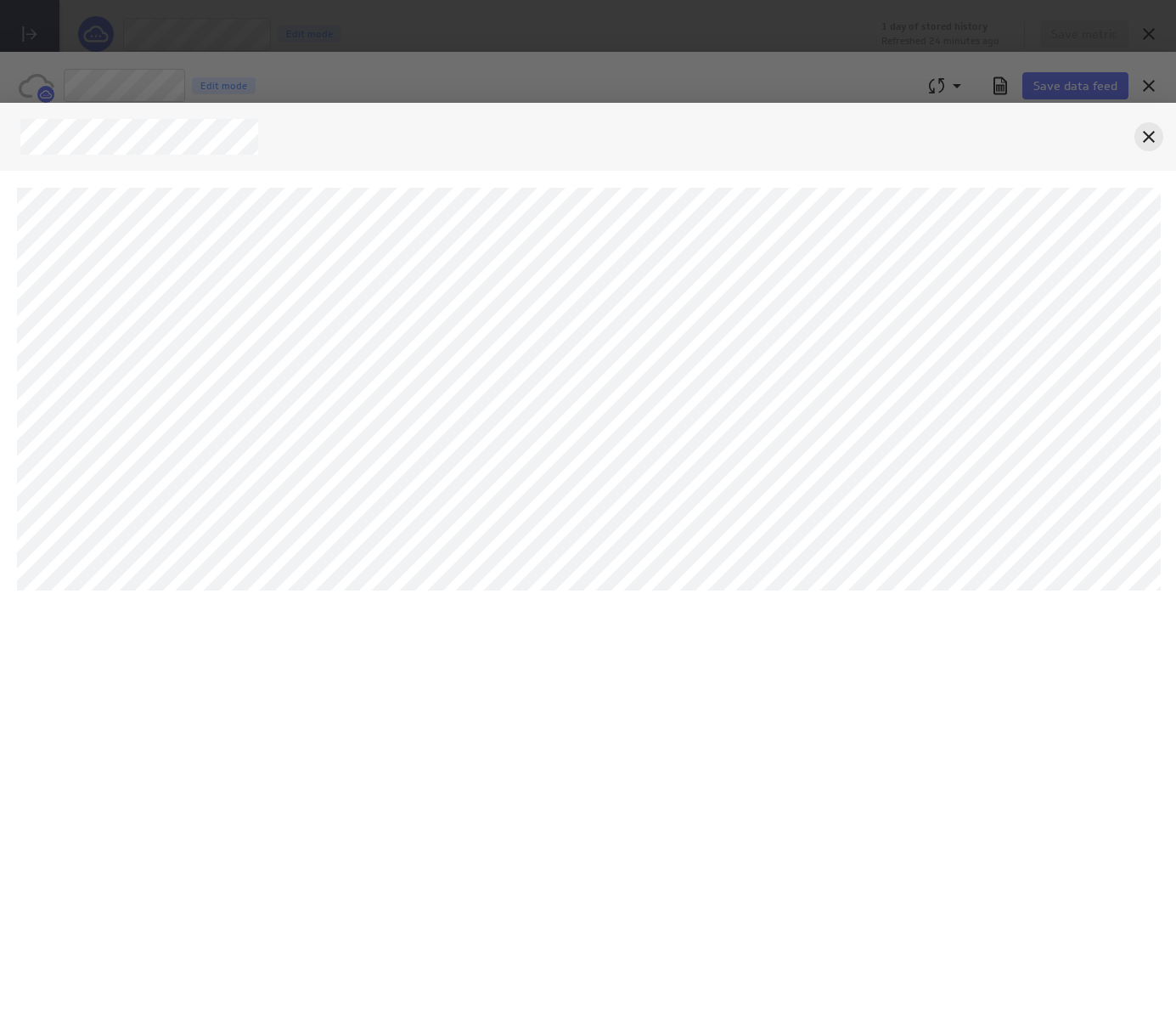
click at [1143, 135] on icon "Cancel" at bounding box center [1149, 137] width 21 height 21
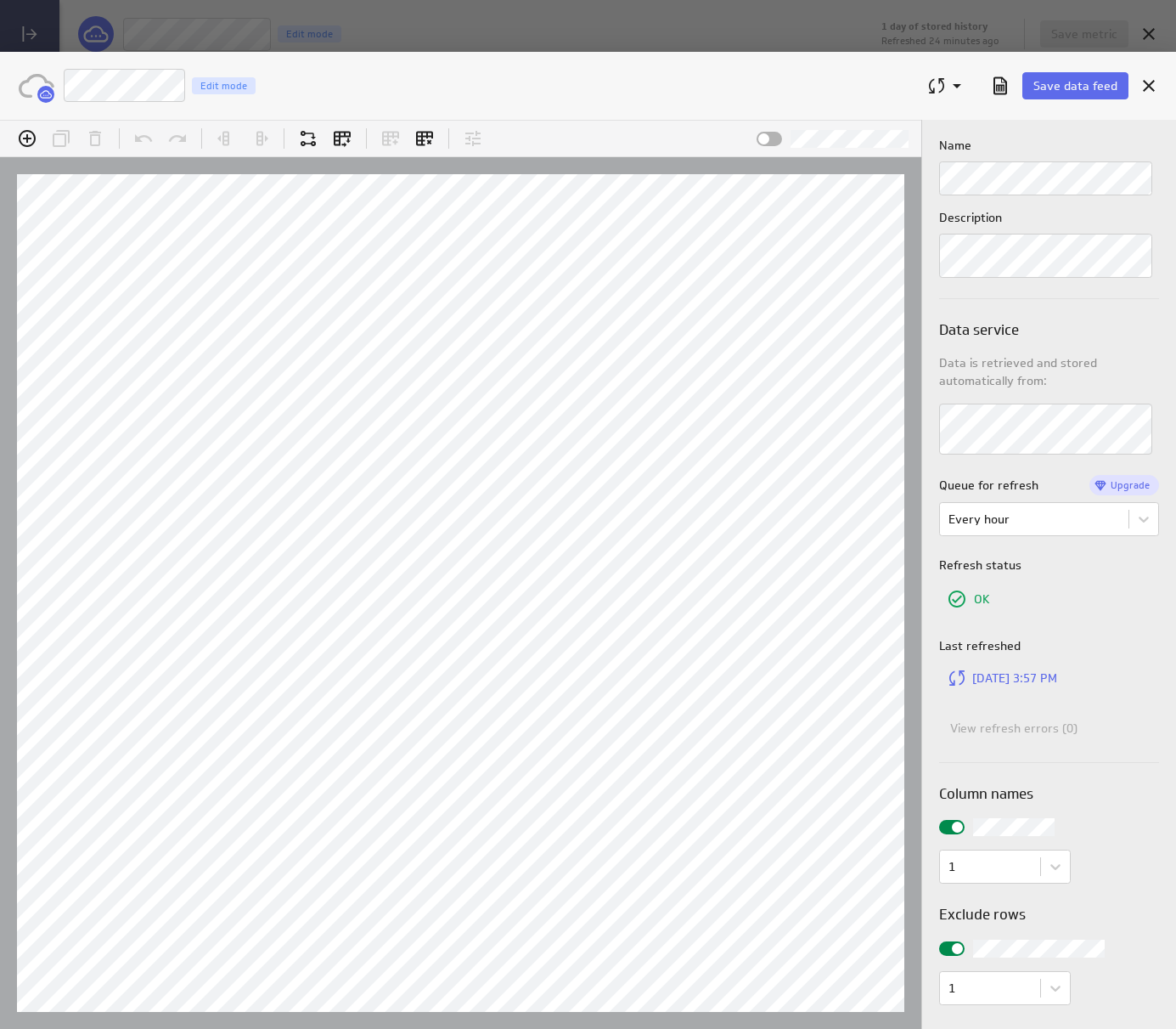
click at [1161, 87] on div "Cancel" at bounding box center [1149, 86] width 29 height 29
